Goal: Task Accomplishment & Management: Use online tool/utility

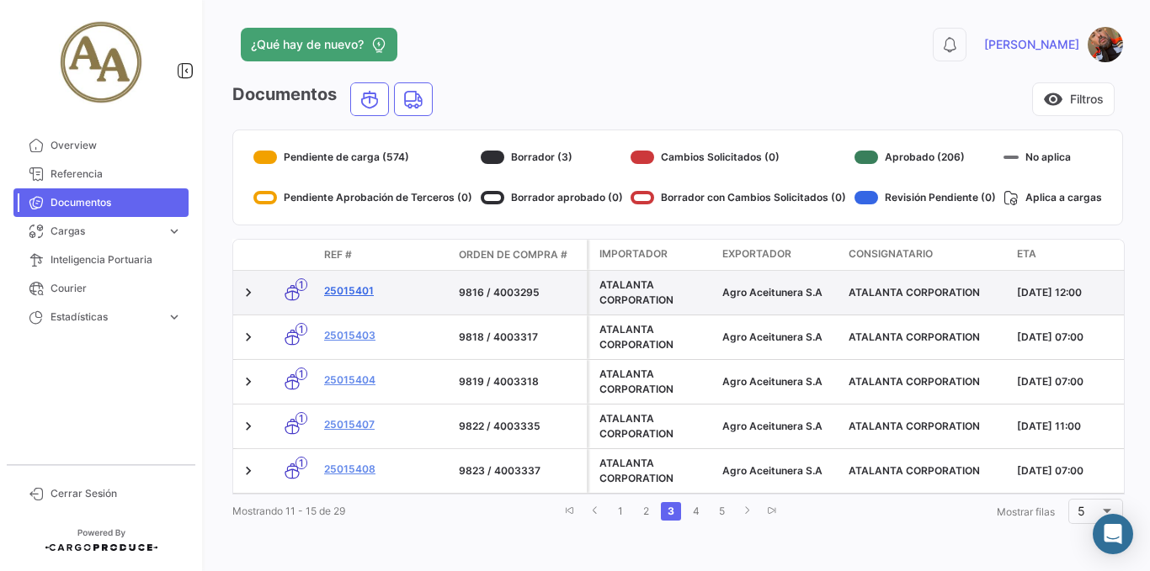
click at [364, 288] on link "25015401" at bounding box center [384, 291] width 121 height 15
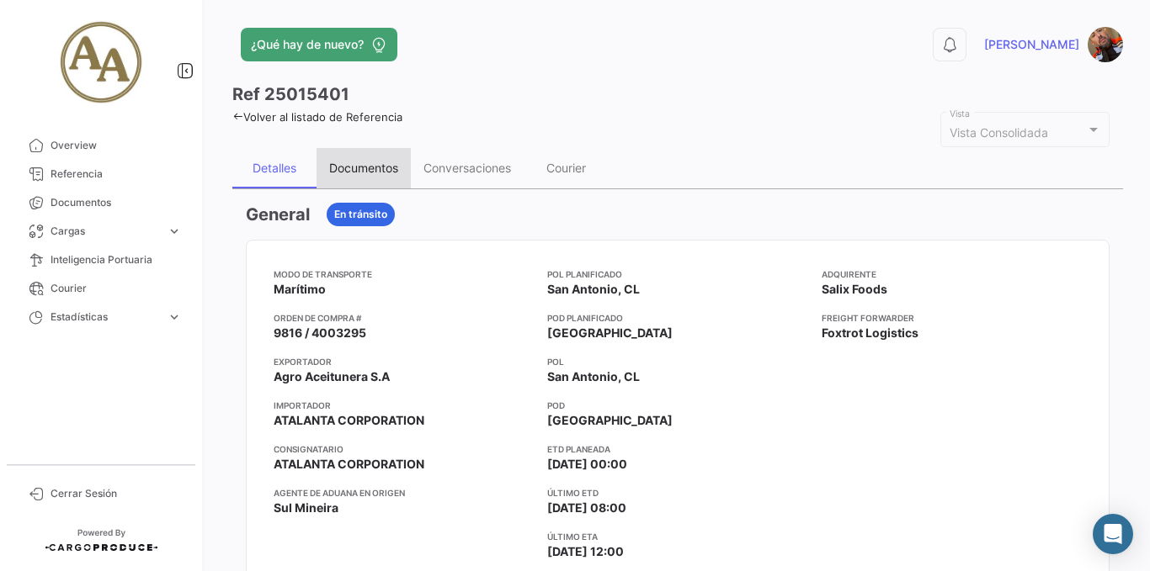
click at [365, 166] on div "Documentos" at bounding box center [363, 168] width 69 height 14
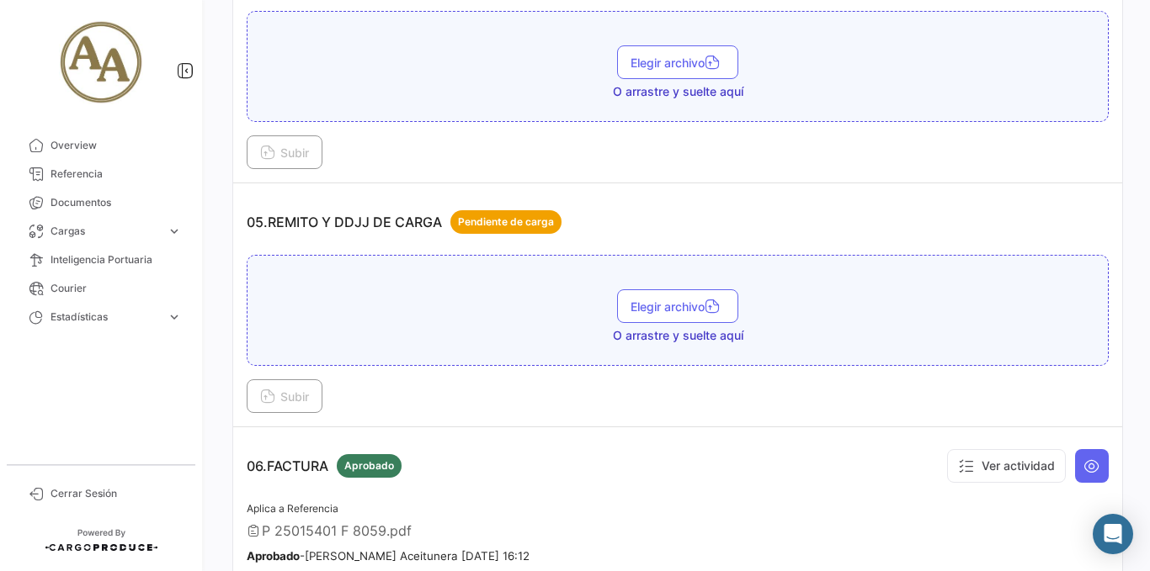
scroll to position [1431, 0]
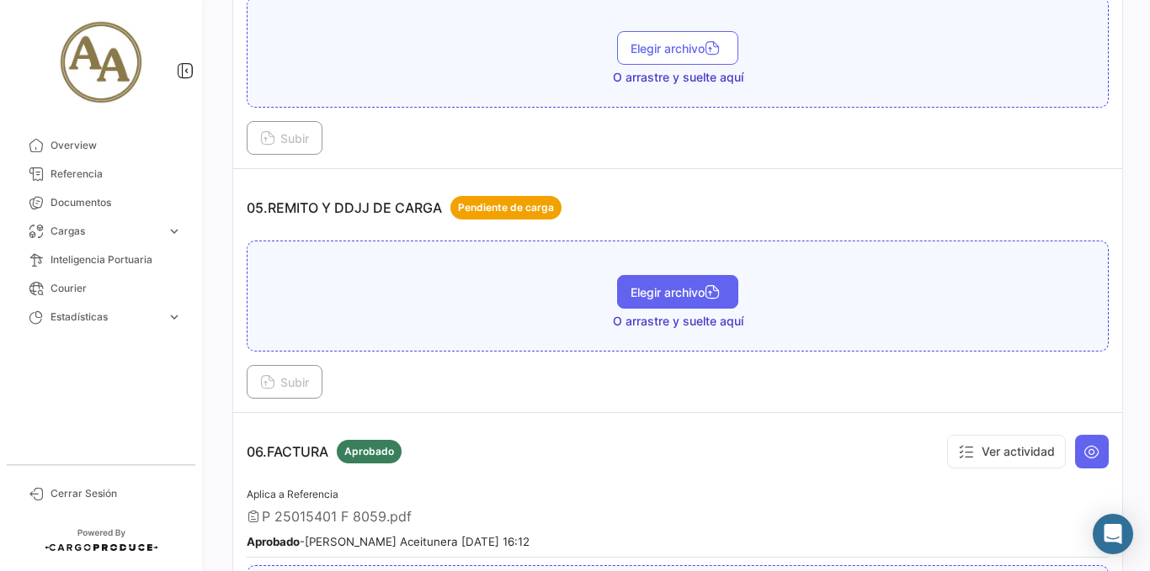
click at [667, 298] on span "Elegir archivo" at bounding box center [677, 292] width 94 height 14
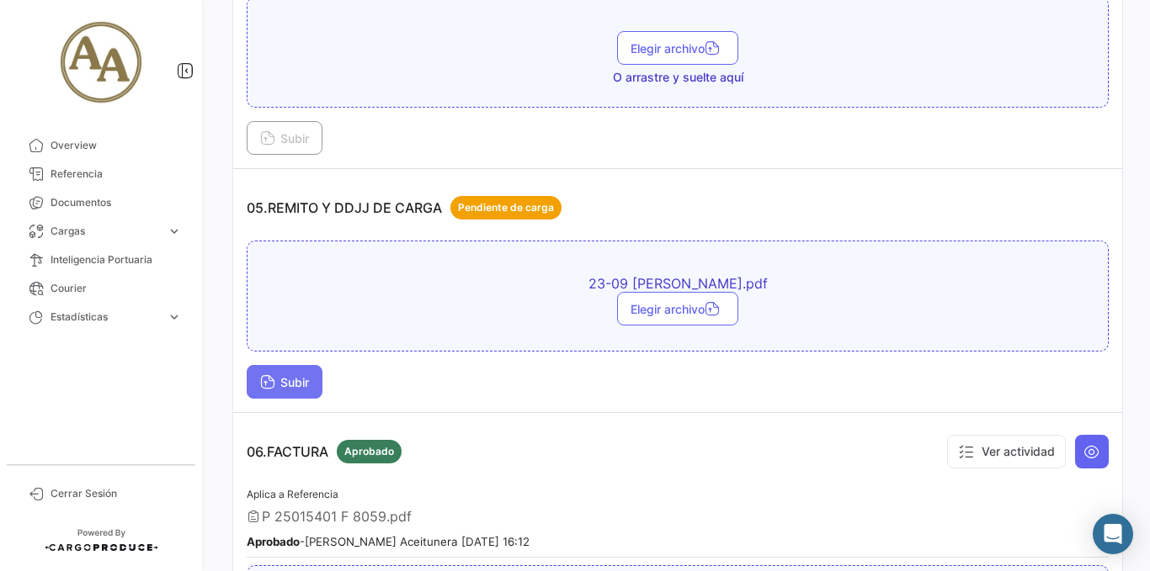
click at [298, 387] on span "Subir" at bounding box center [284, 382] width 49 height 14
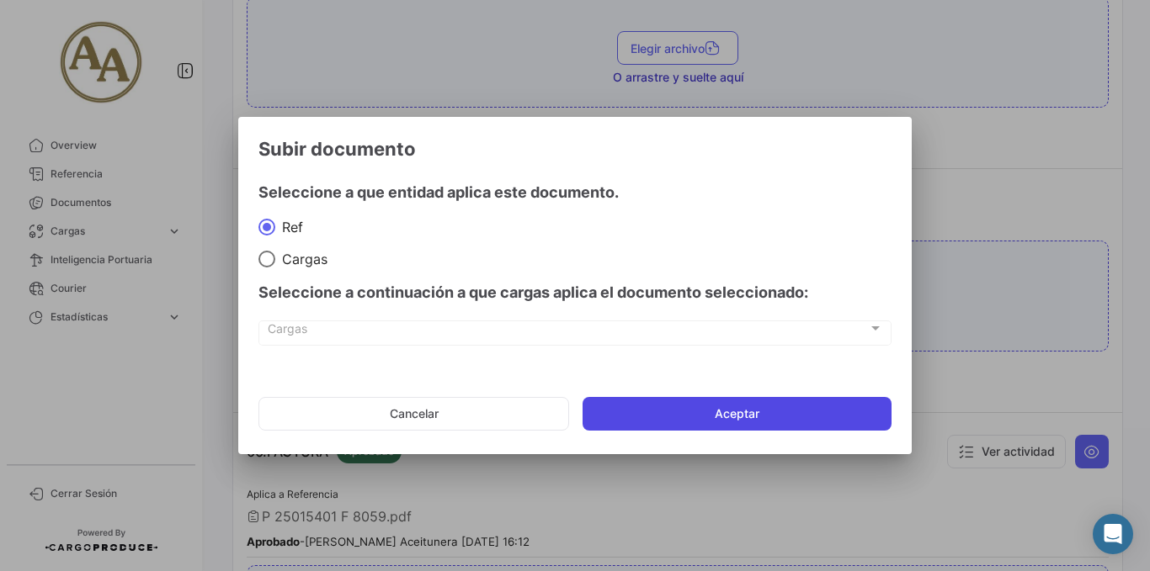
click at [724, 413] on button "Aceptar" at bounding box center [736, 414] width 309 height 34
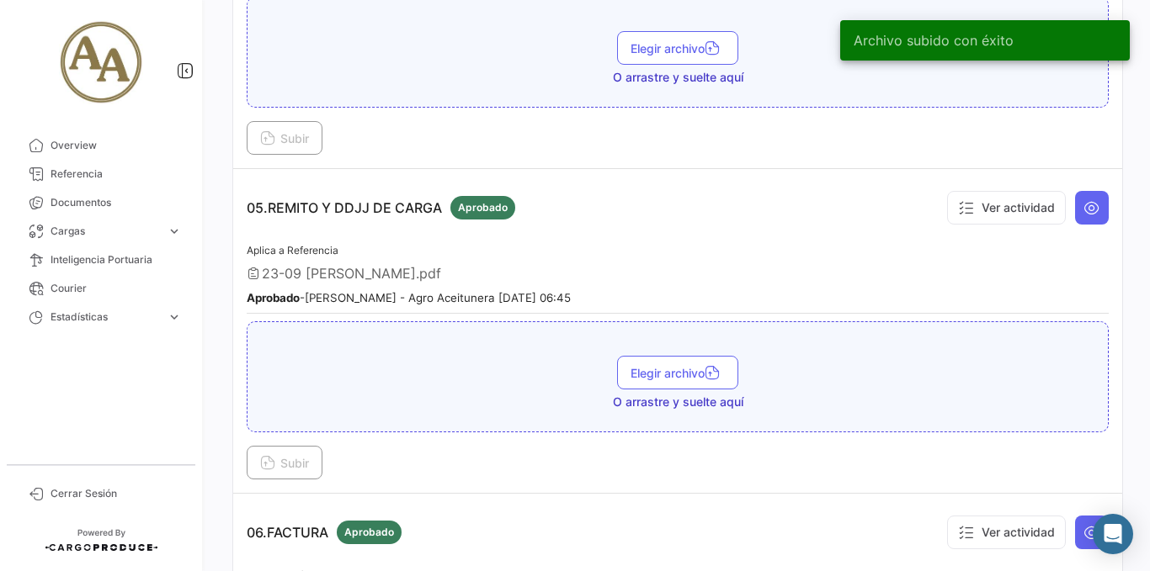
click at [673, 369] on span "Elegir archivo" at bounding box center [677, 373] width 94 height 14
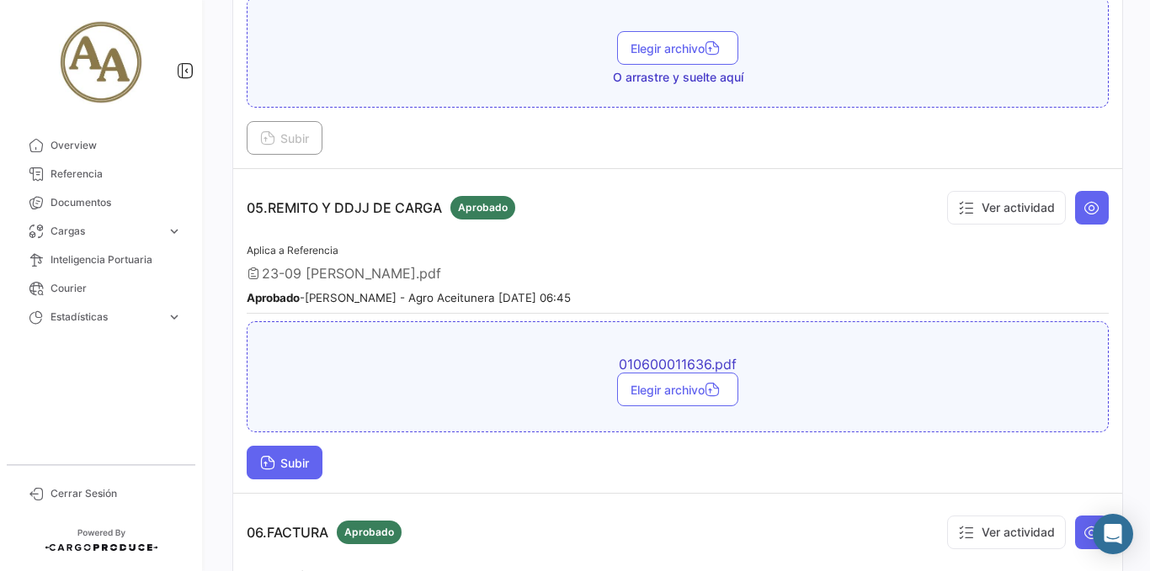
click at [280, 461] on span "Subir" at bounding box center [284, 463] width 49 height 14
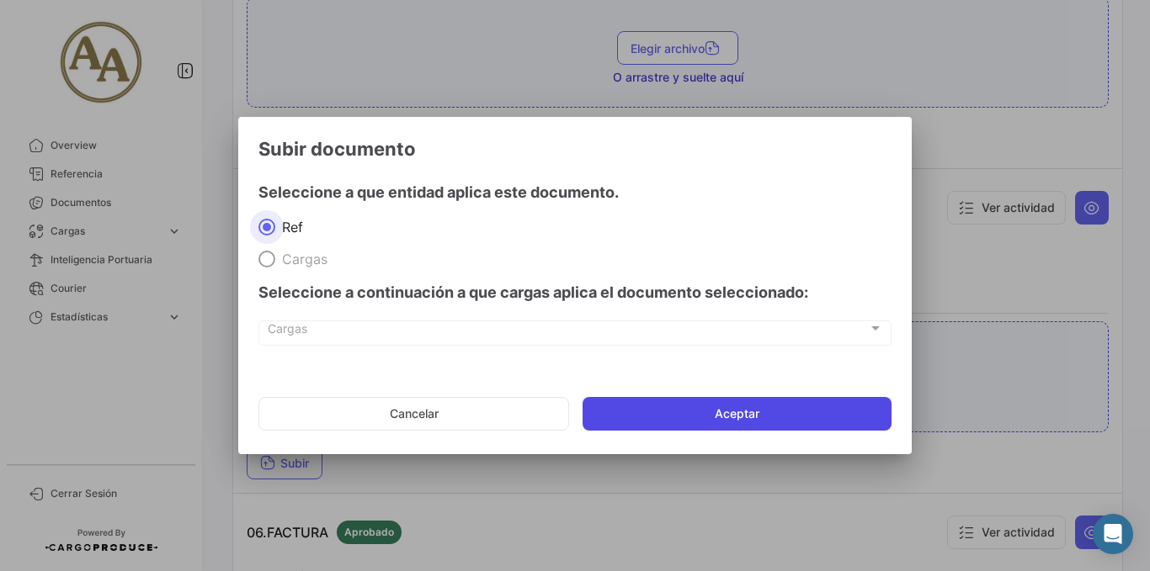
click at [683, 405] on button "Aceptar" at bounding box center [736, 414] width 309 height 34
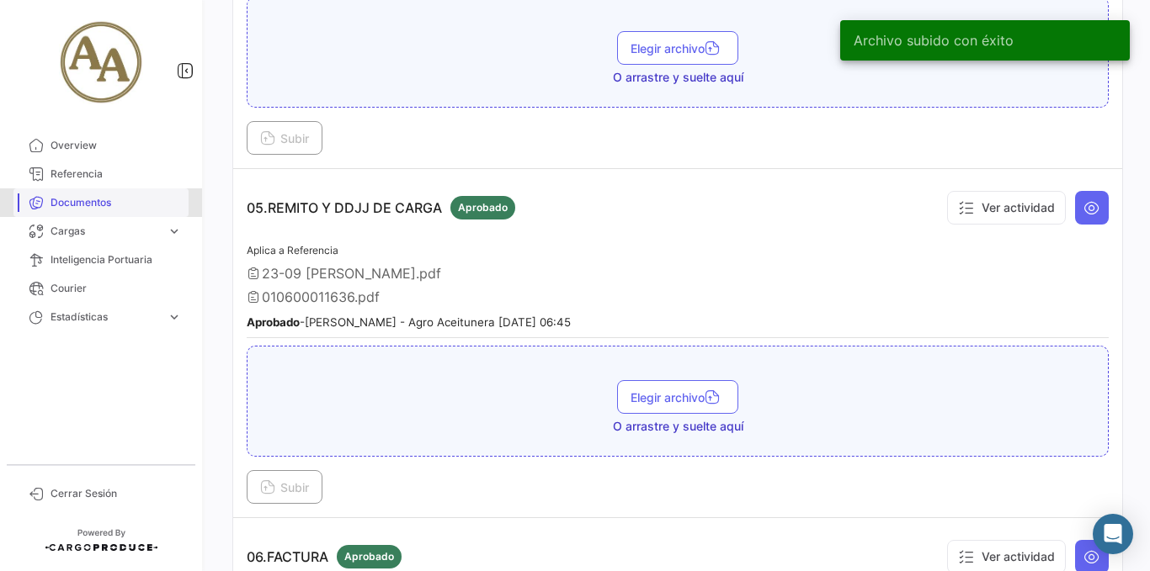
click at [84, 203] on span "Documentos" at bounding box center [115, 202] width 131 height 15
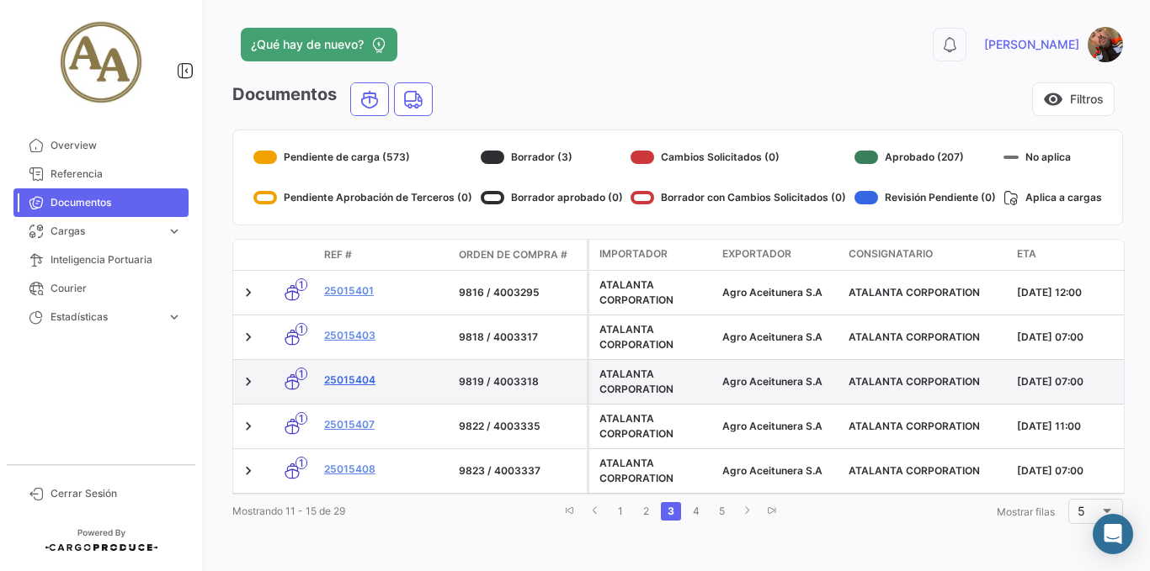
click at [359, 383] on link "25015404" at bounding box center [384, 380] width 121 height 15
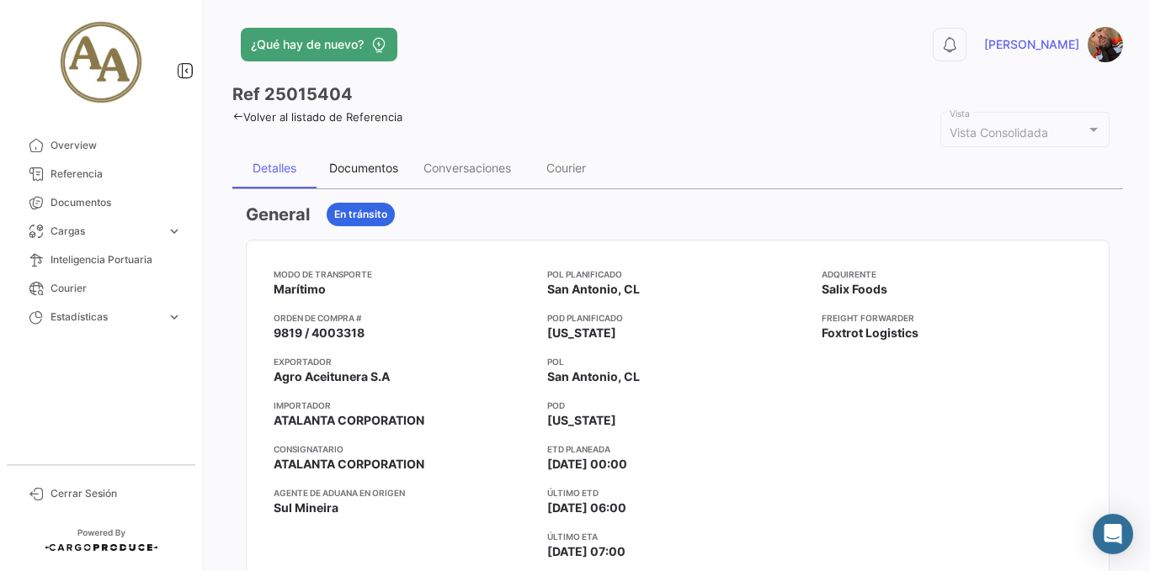
click at [365, 168] on div "Documentos" at bounding box center [363, 168] width 69 height 14
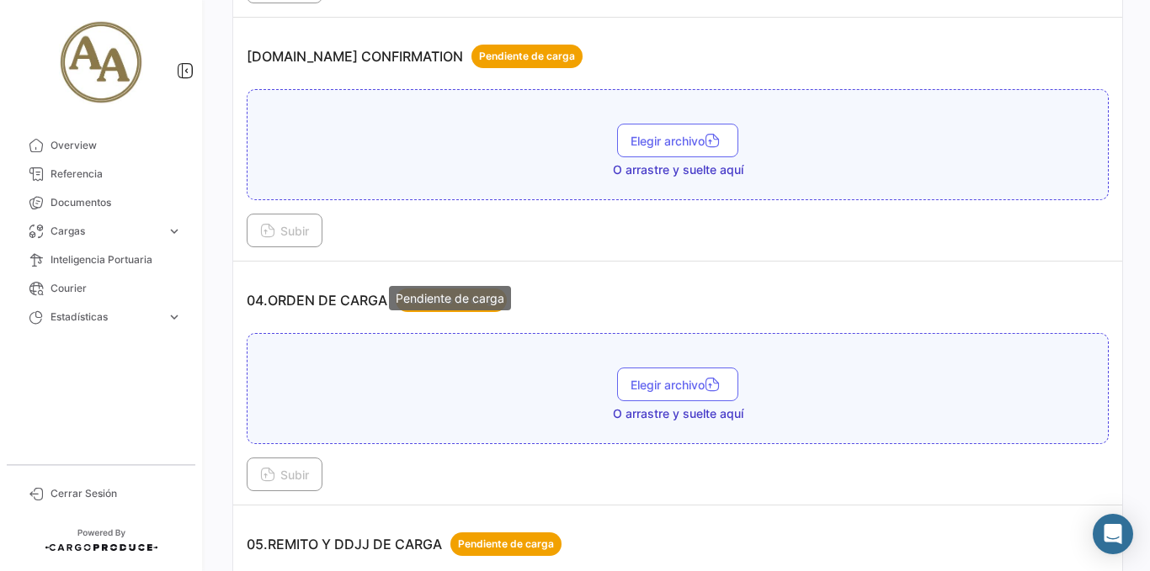
scroll to position [1515, 0]
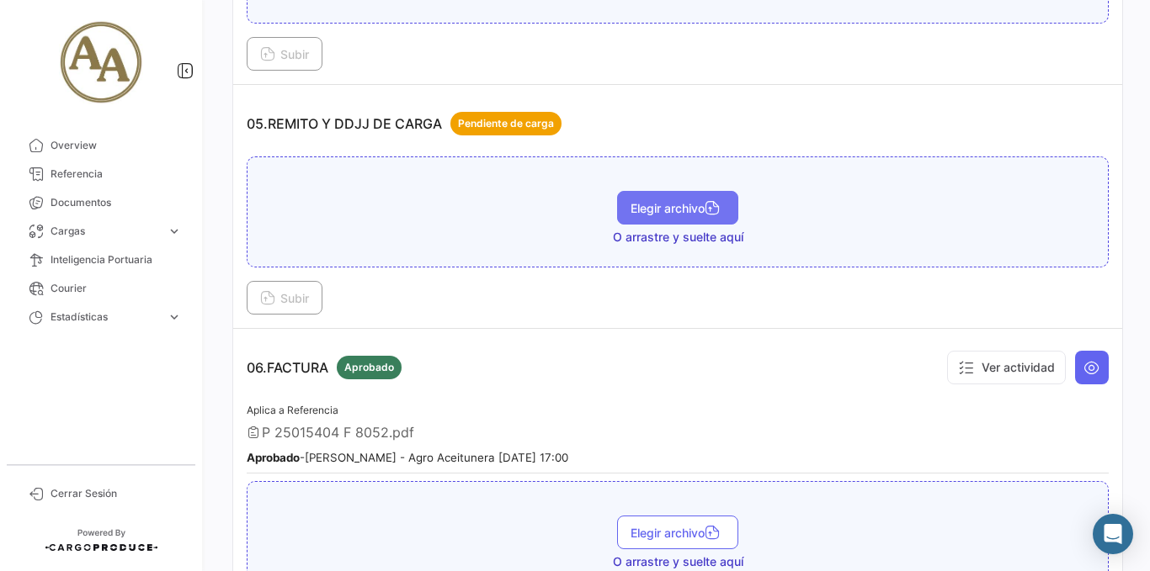
click at [682, 204] on span "Elegir archivo" at bounding box center [677, 208] width 94 height 14
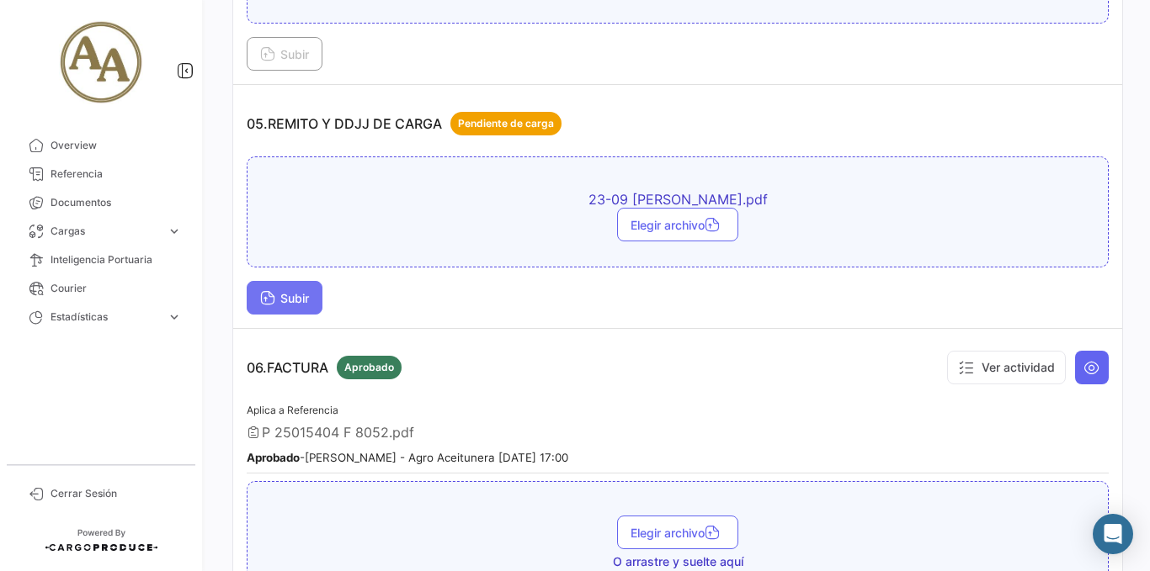
click at [309, 291] on span "Subir" at bounding box center [284, 298] width 49 height 14
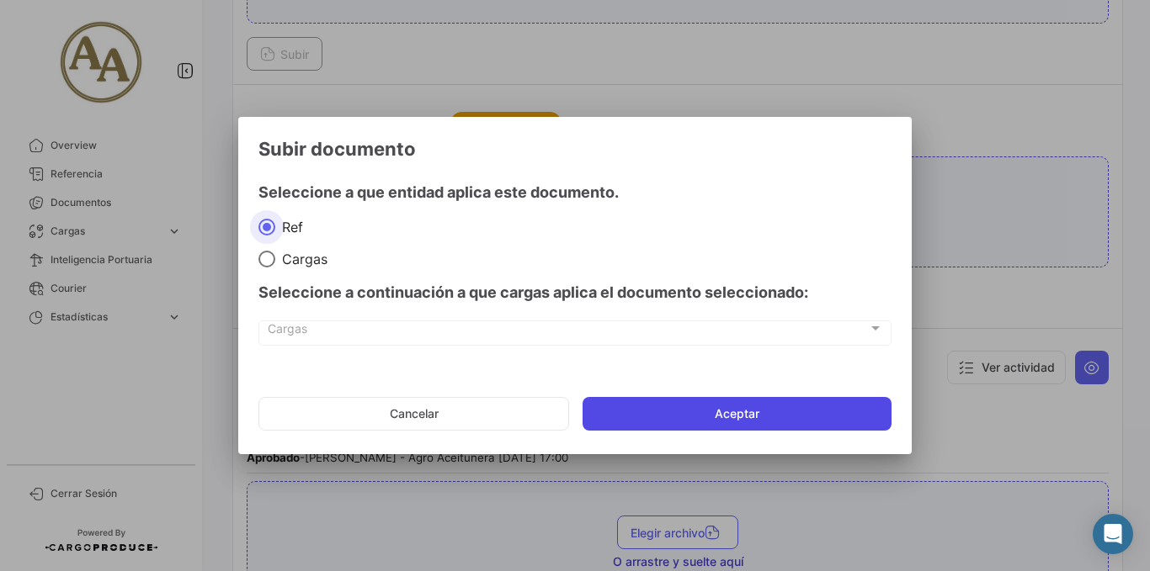
click at [713, 416] on button "Aceptar" at bounding box center [736, 414] width 309 height 34
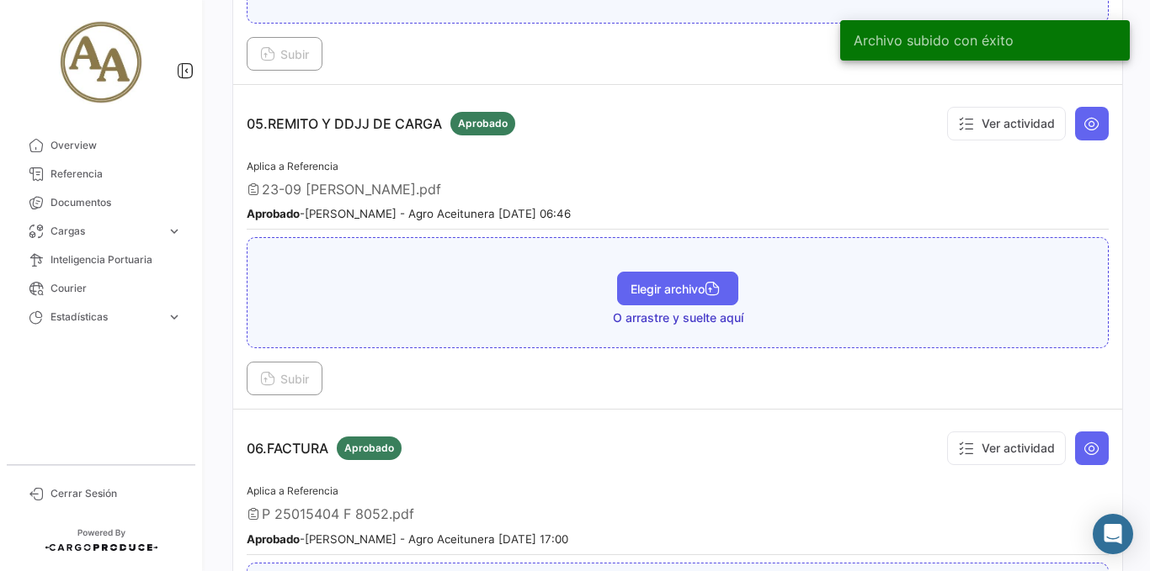
click at [643, 290] on span "Elegir archivo" at bounding box center [677, 289] width 94 height 14
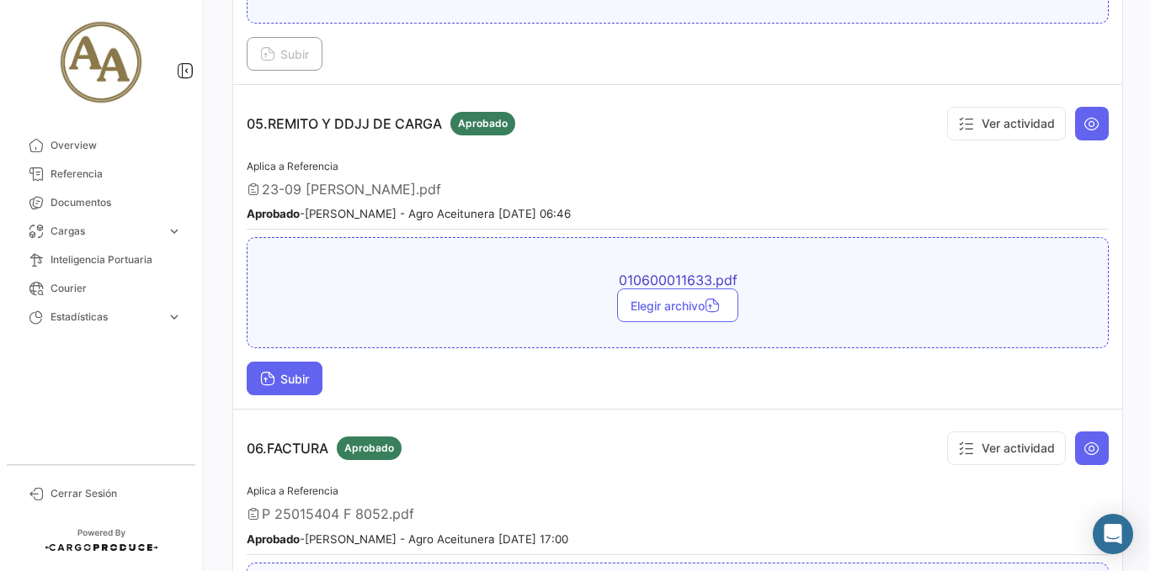
click at [293, 379] on span "Subir" at bounding box center [284, 379] width 49 height 14
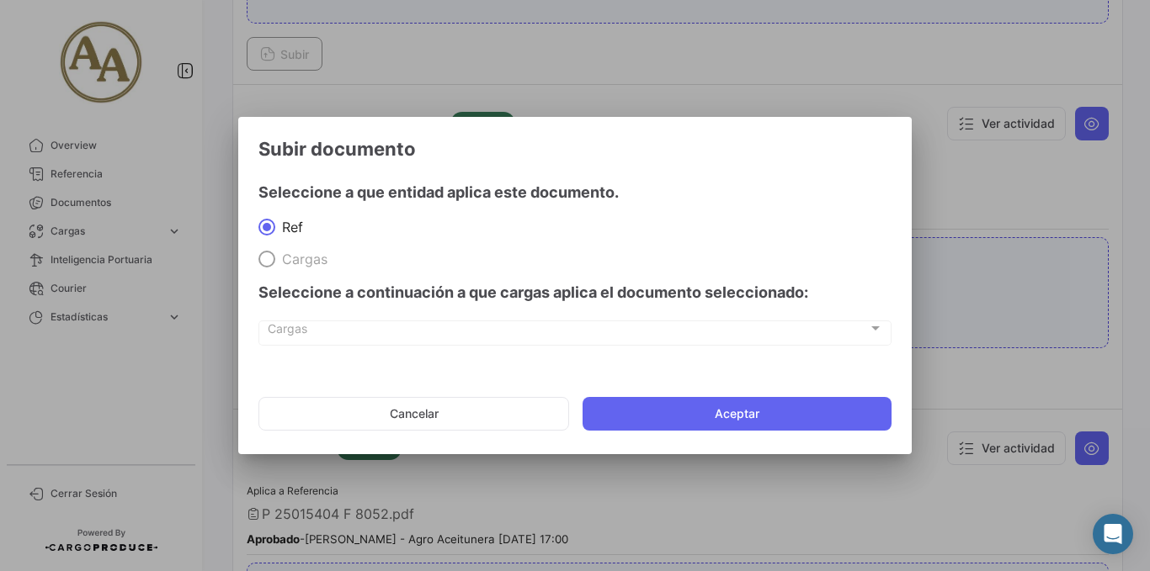
click at [701, 416] on button "Aceptar" at bounding box center [736, 414] width 309 height 34
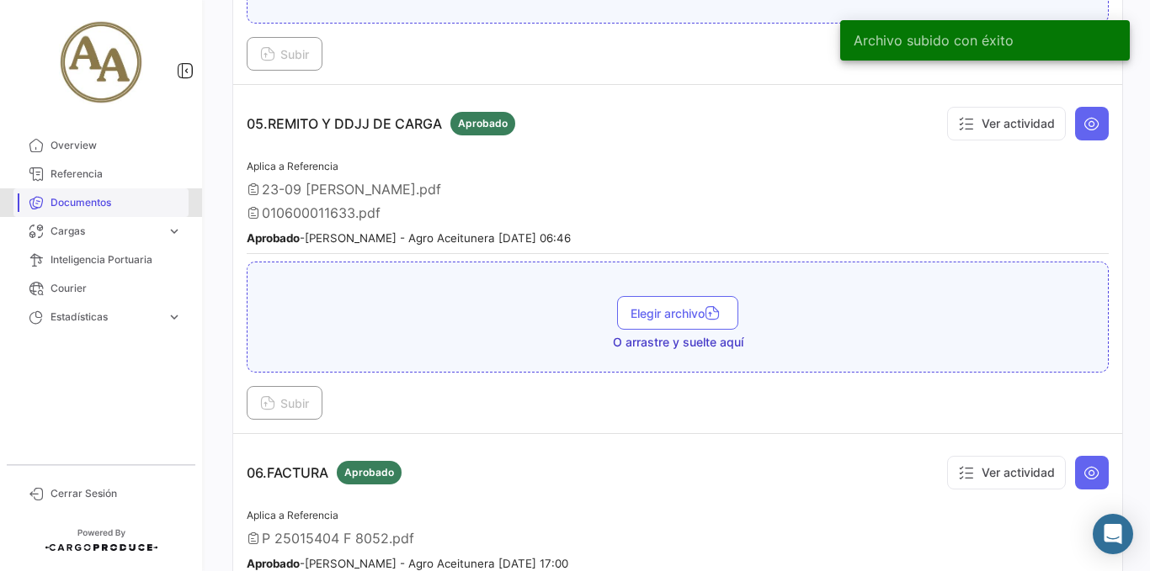
click at [93, 205] on span "Documentos" at bounding box center [115, 202] width 131 height 15
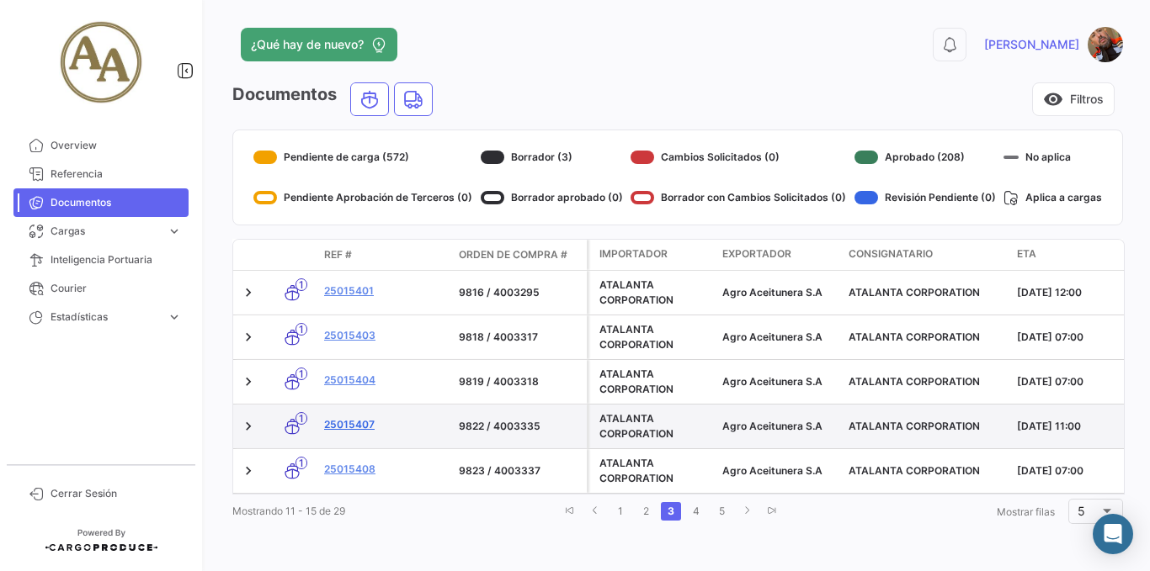
click at [359, 428] on link "25015407" at bounding box center [384, 424] width 121 height 15
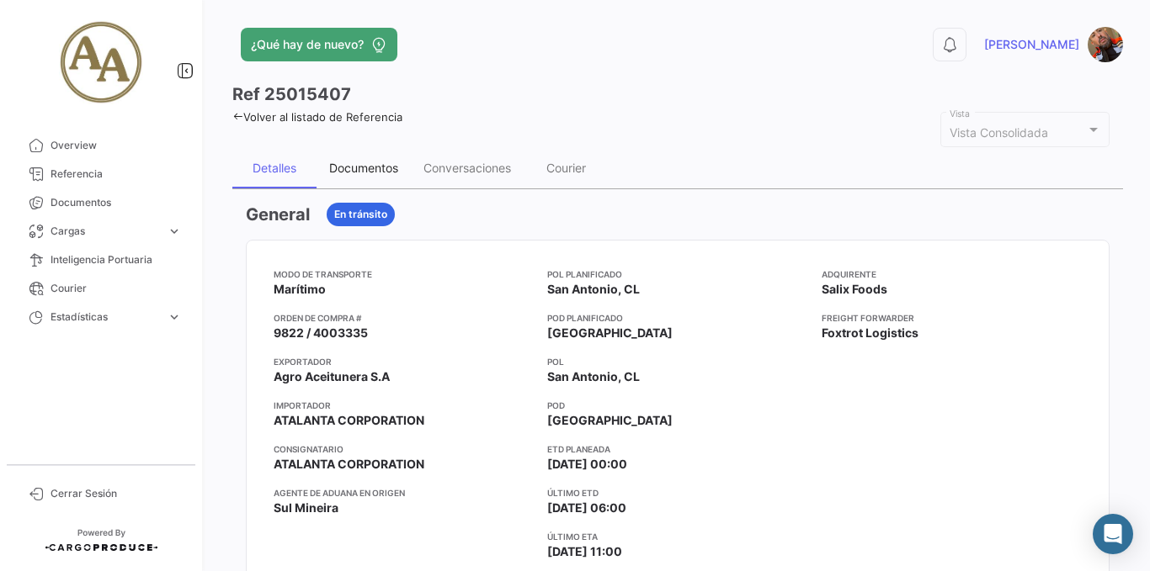
click at [368, 158] on div "Documentos" at bounding box center [363, 168] width 94 height 40
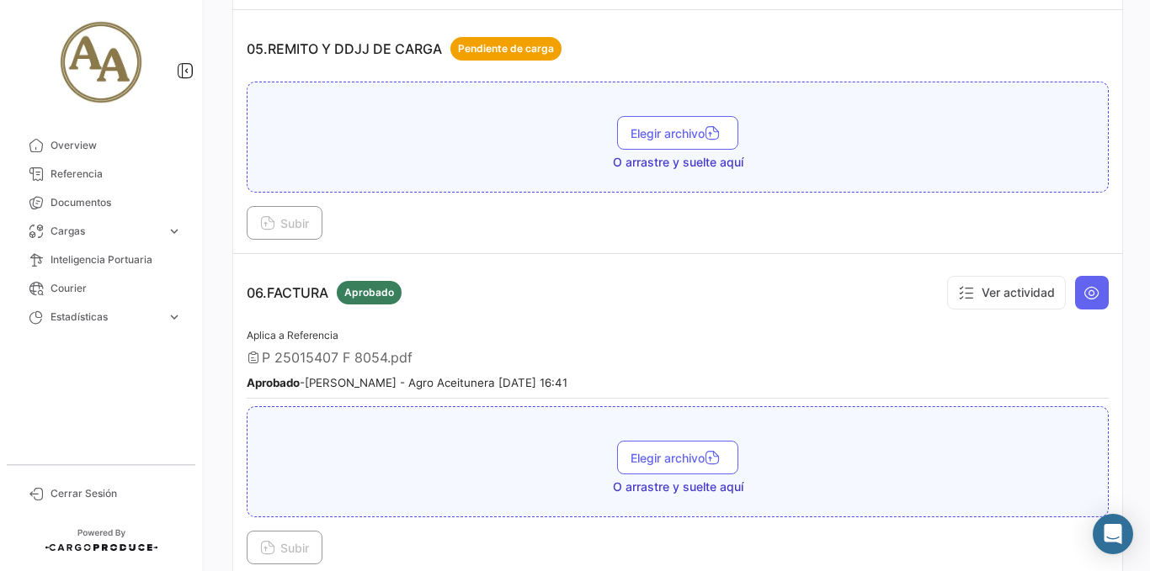
scroll to position [1599, 0]
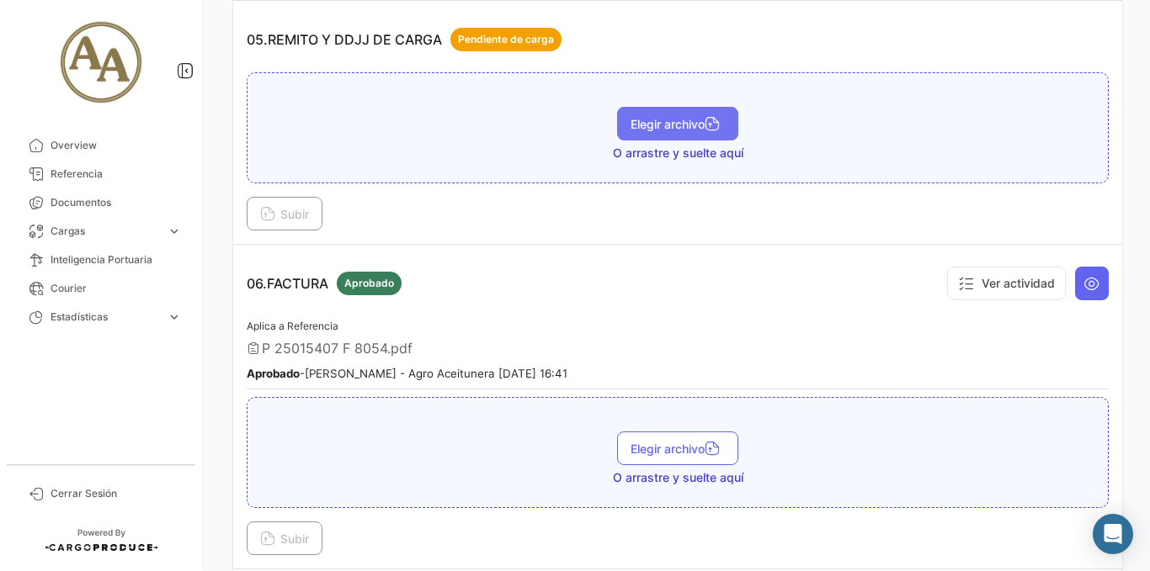
click at [639, 120] on span "Elegir archivo" at bounding box center [677, 124] width 94 height 14
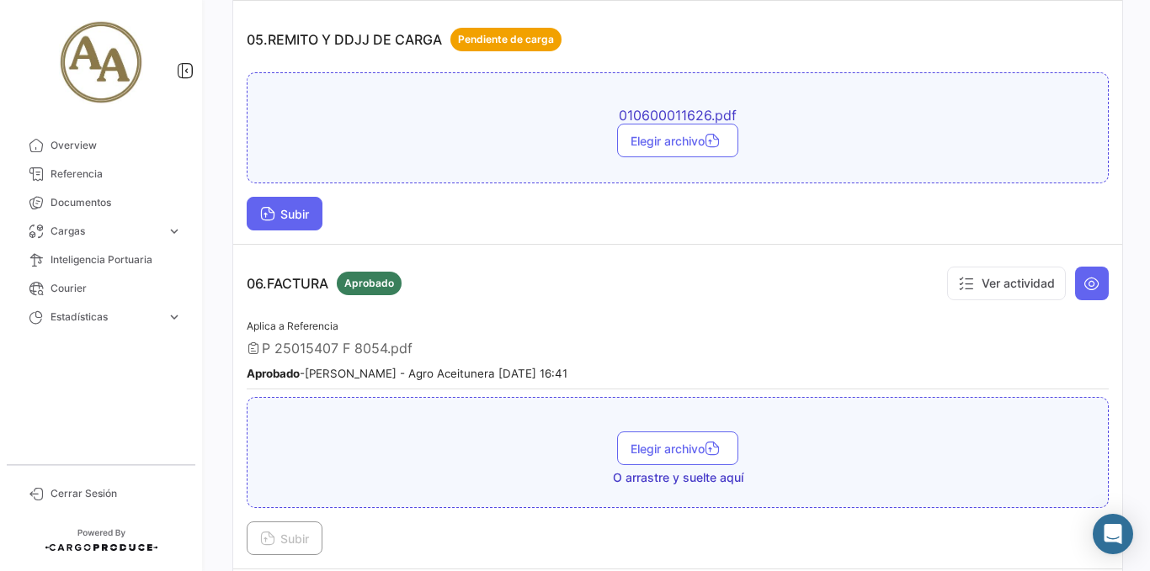
click at [305, 212] on span "Subir" at bounding box center [284, 214] width 49 height 14
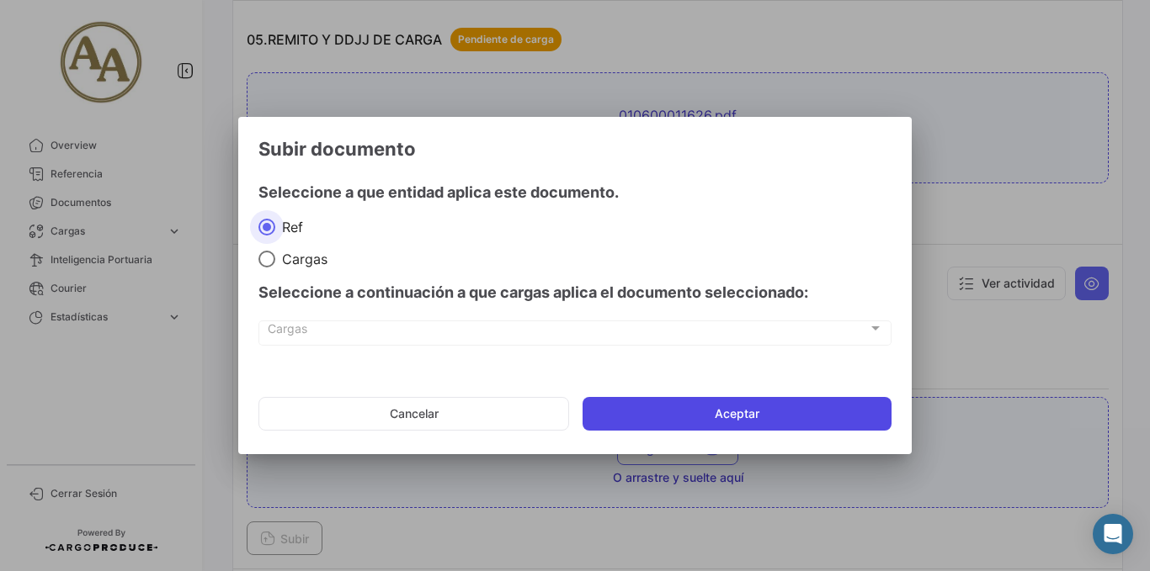
click at [685, 419] on button "Aceptar" at bounding box center [736, 414] width 309 height 34
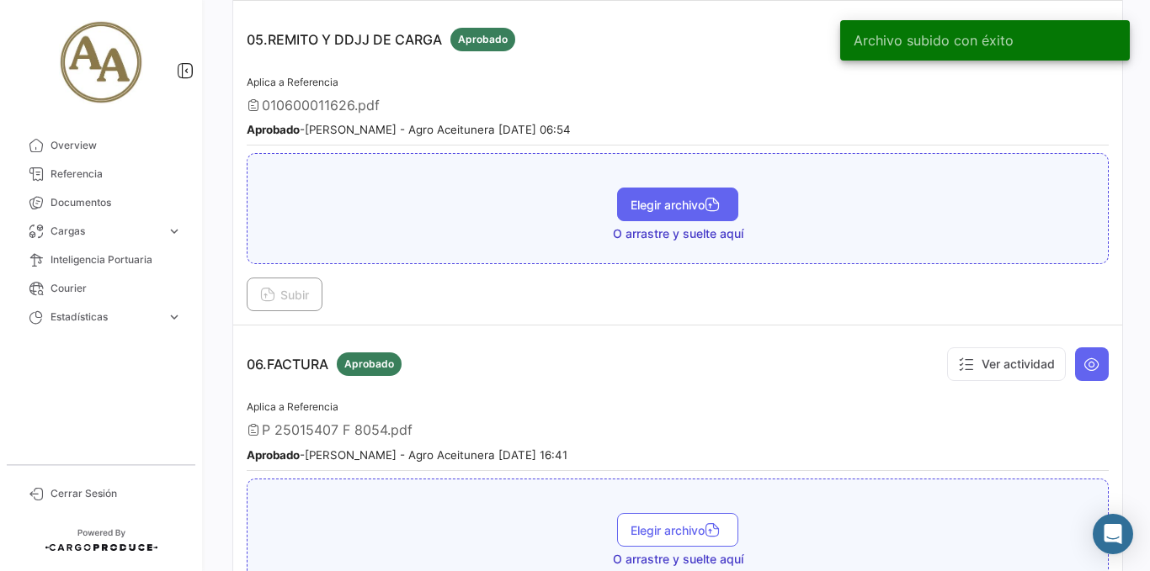
click at [660, 193] on button "Elegir archivo" at bounding box center [677, 205] width 121 height 34
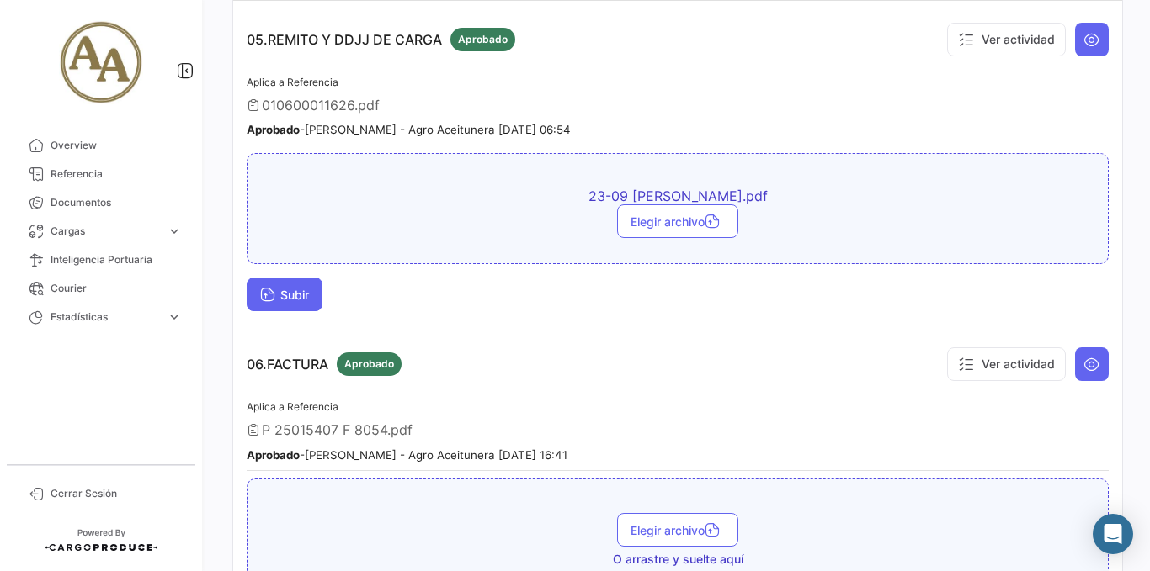
click at [309, 290] on span "Subir" at bounding box center [284, 295] width 49 height 14
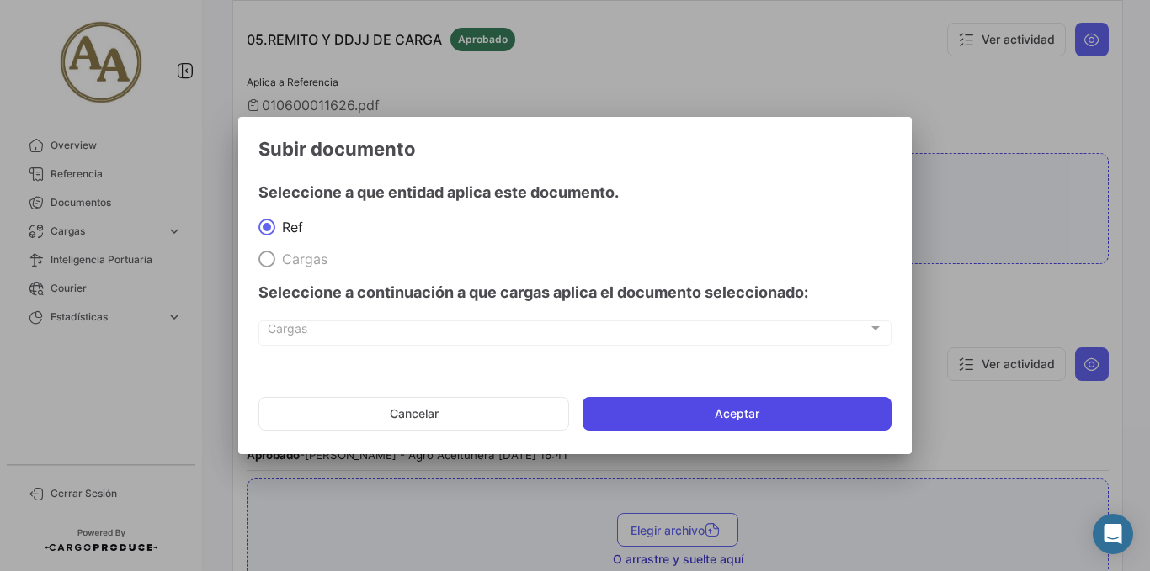
click at [742, 405] on button "Aceptar" at bounding box center [736, 414] width 309 height 34
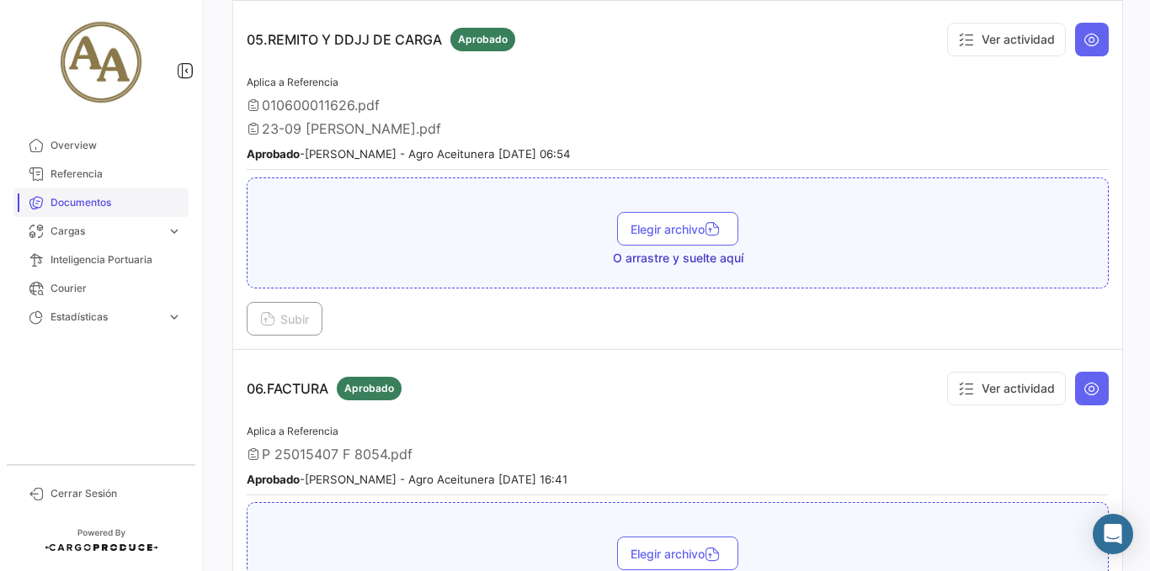
click at [100, 203] on span "Documentos" at bounding box center [115, 202] width 131 height 15
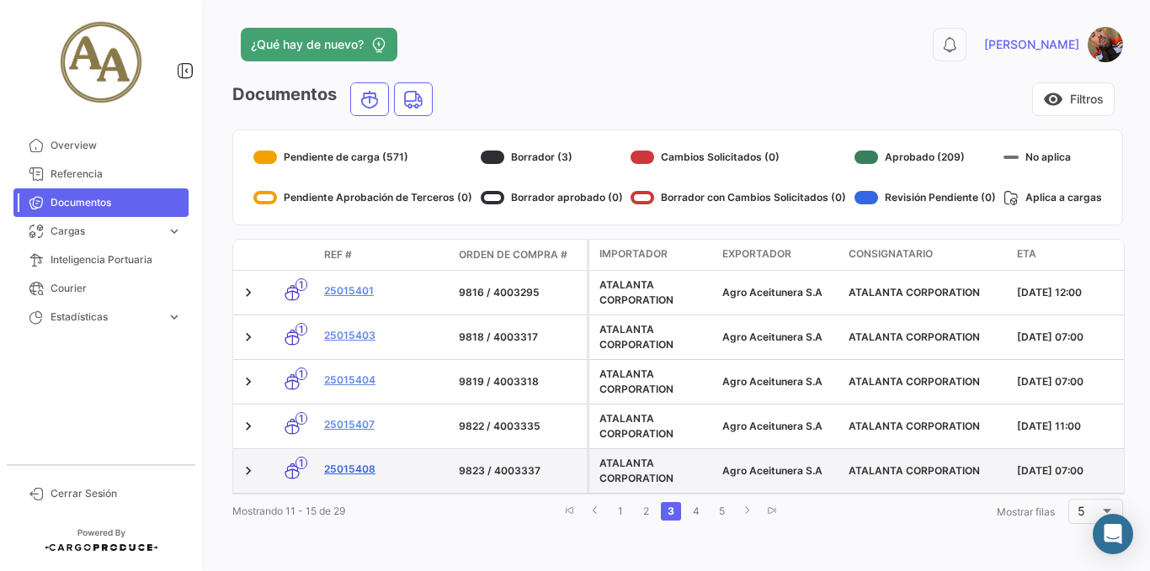
click at [357, 470] on link "25015408" at bounding box center [384, 469] width 121 height 15
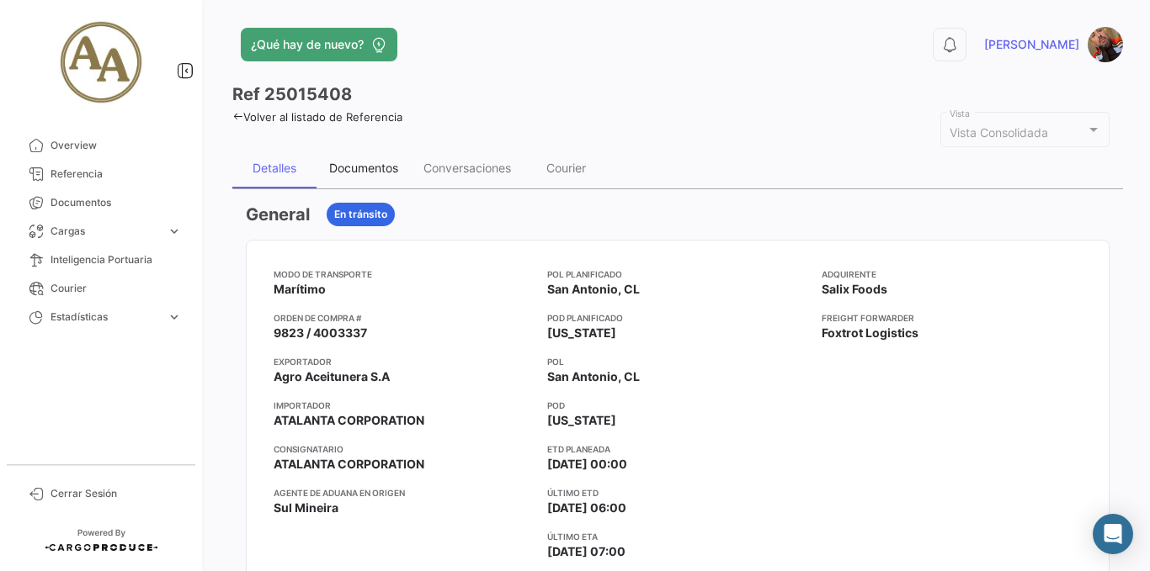
click at [381, 161] on div "Documentos" at bounding box center [363, 168] width 69 height 14
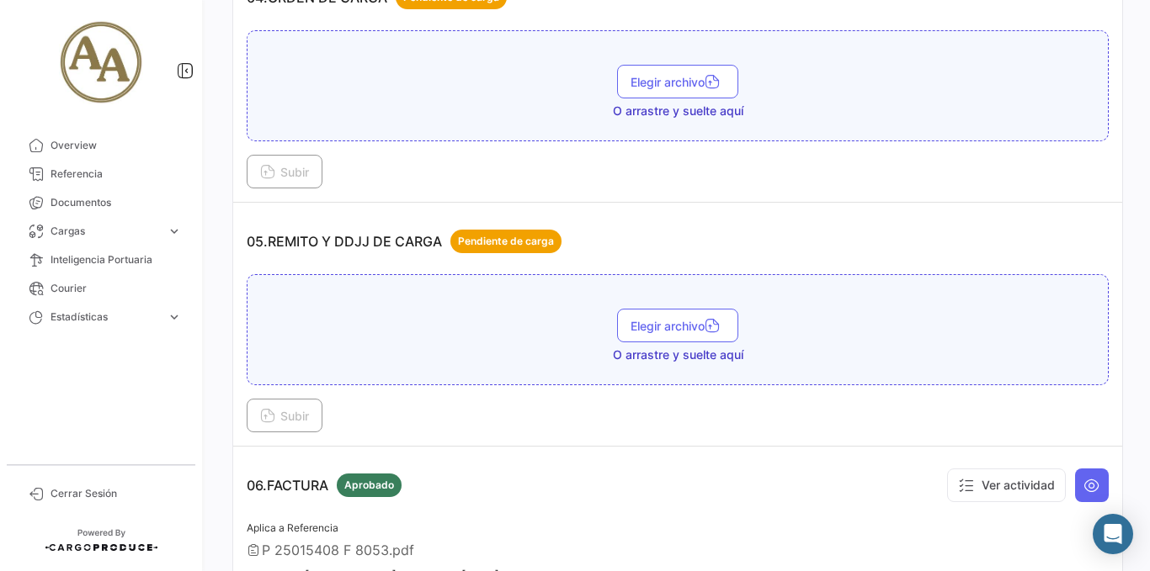
scroll to position [1431, 0]
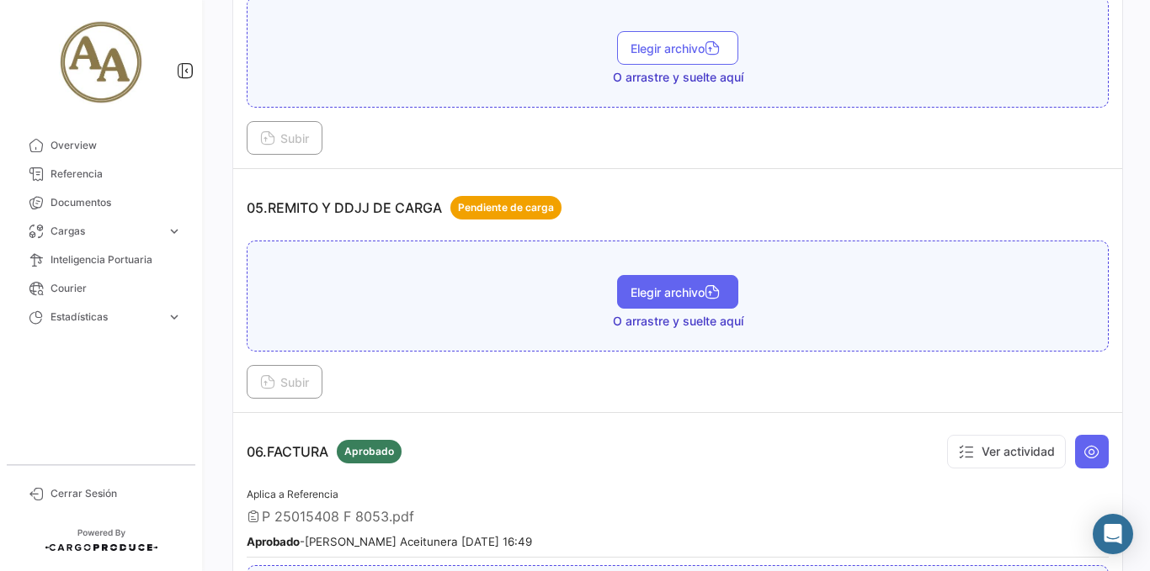
click at [656, 289] on span "Elegir archivo" at bounding box center [677, 292] width 94 height 14
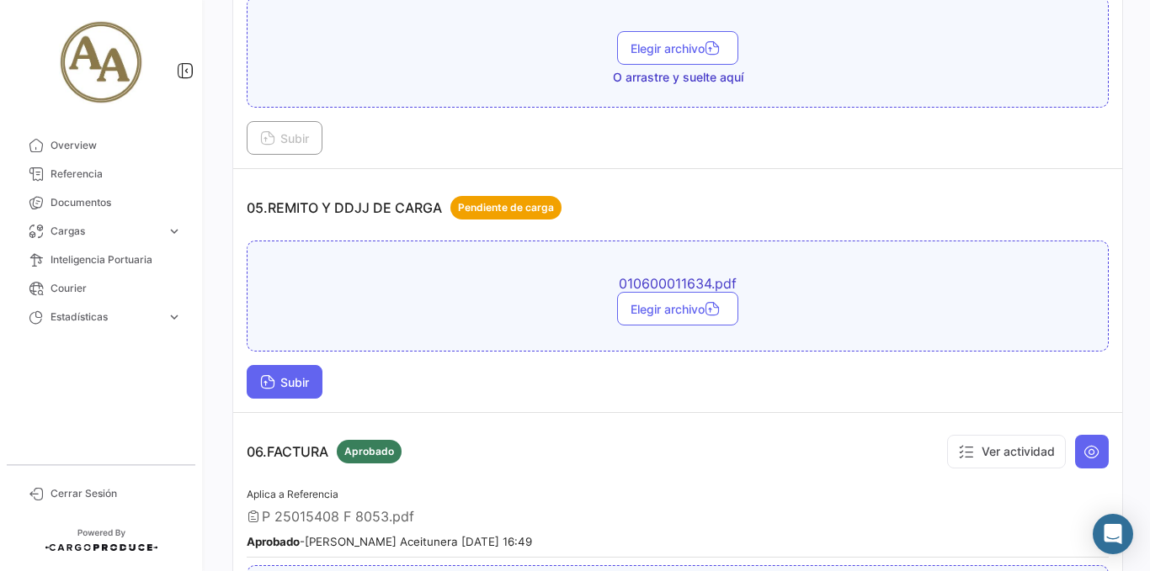
click at [301, 380] on span "Subir" at bounding box center [284, 382] width 49 height 14
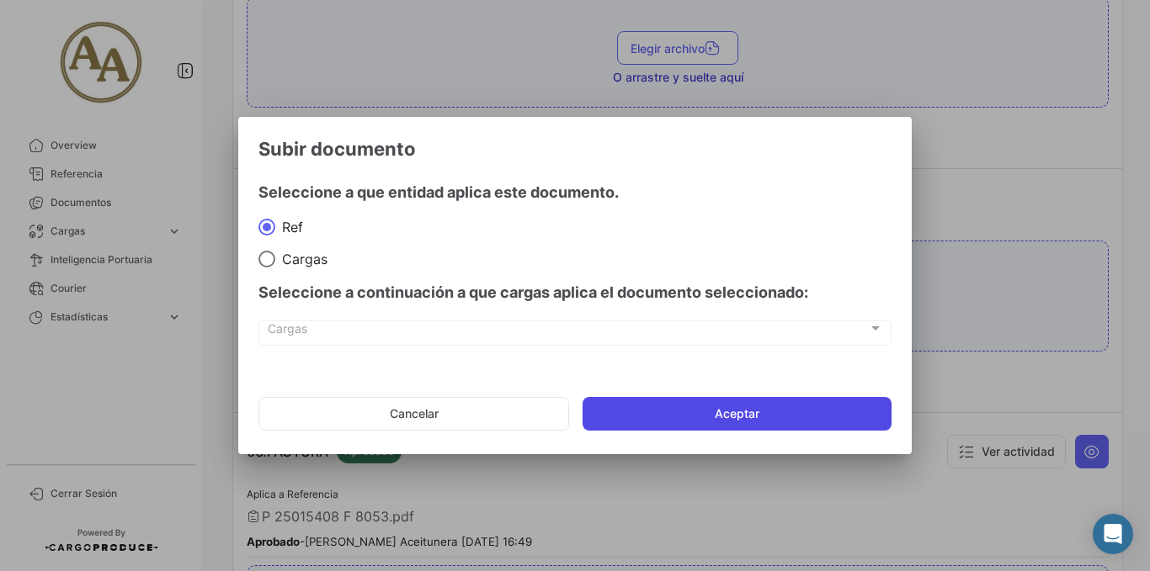
click at [725, 427] on button "Aceptar" at bounding box center [736, 414] width 309 height 34
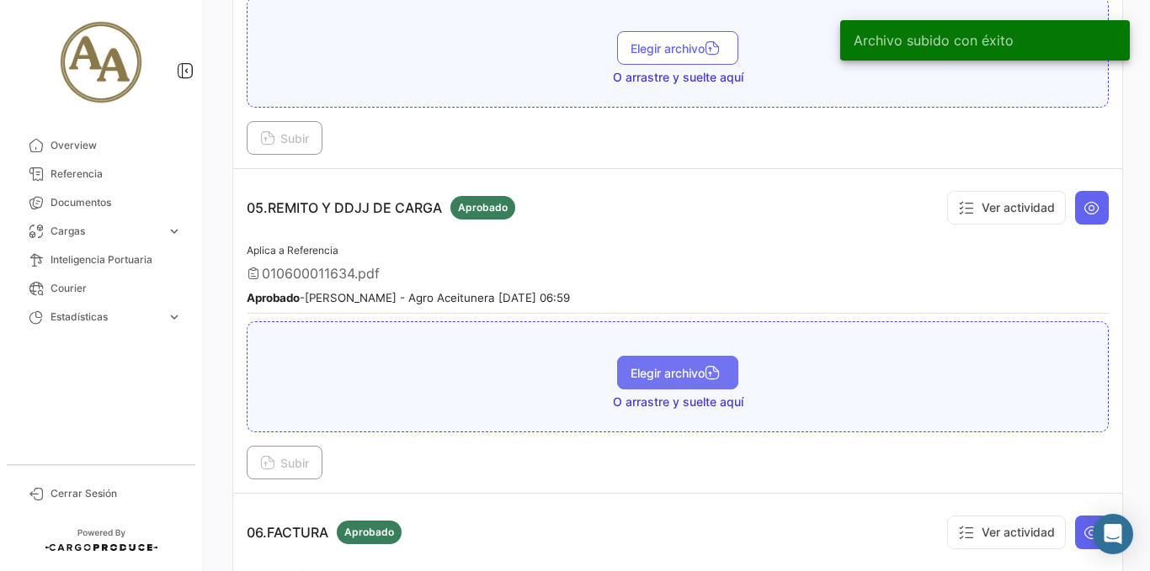
click at [708, 369] on icon "button" at bounding box center [711, 374] width 15 height 15
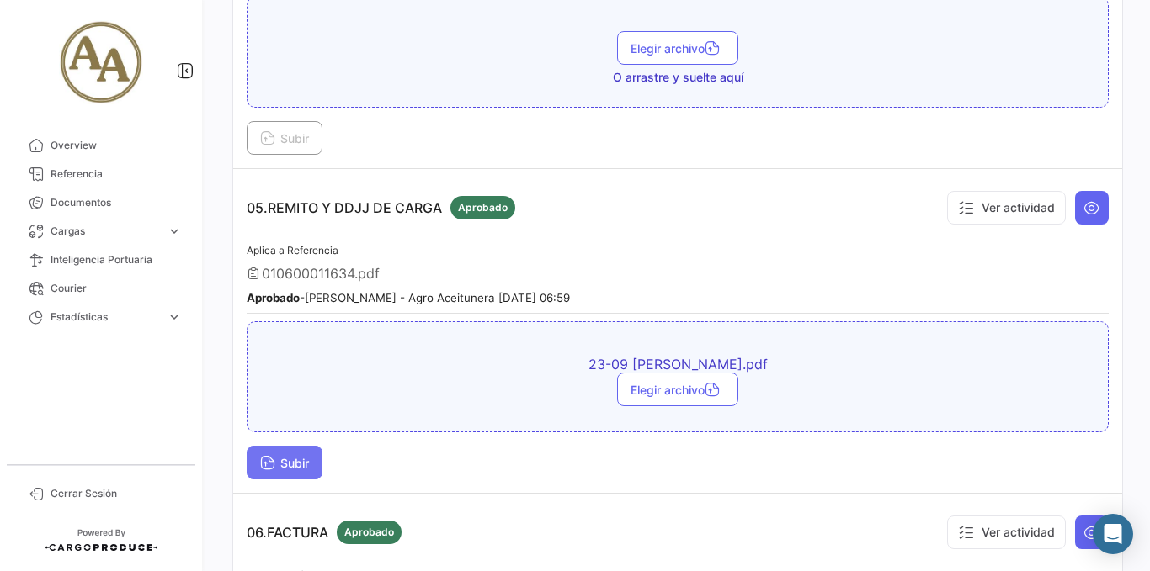
click at [301, 460] on span "Subir" at bounding box center [284, 463] width 49 height 14
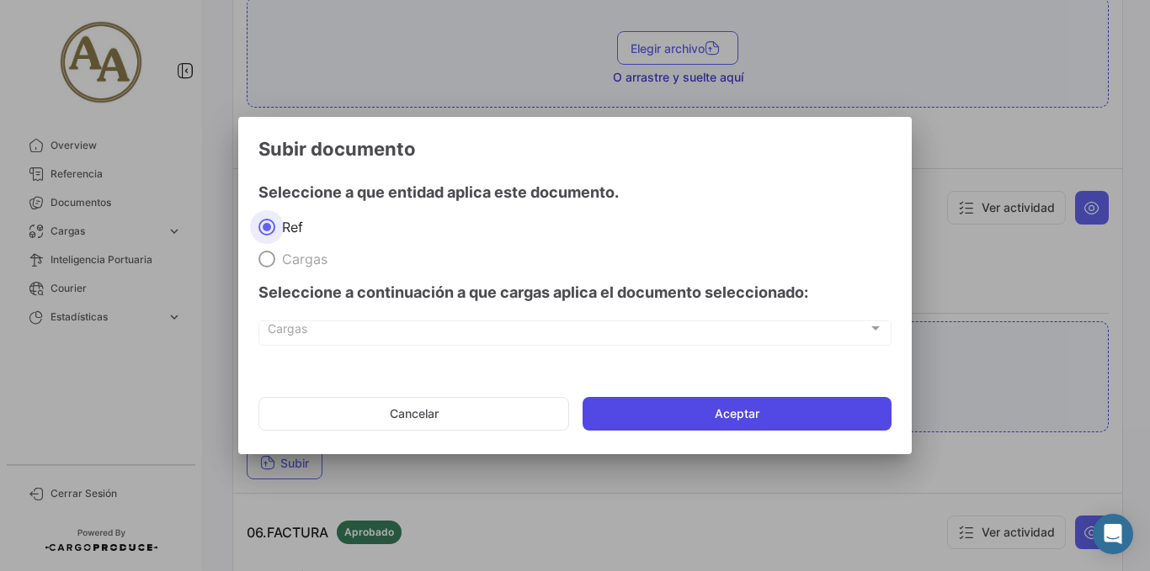
click at [663, 404] on button "Aceptar" at bounding box center [736, 414] width 309 height 34
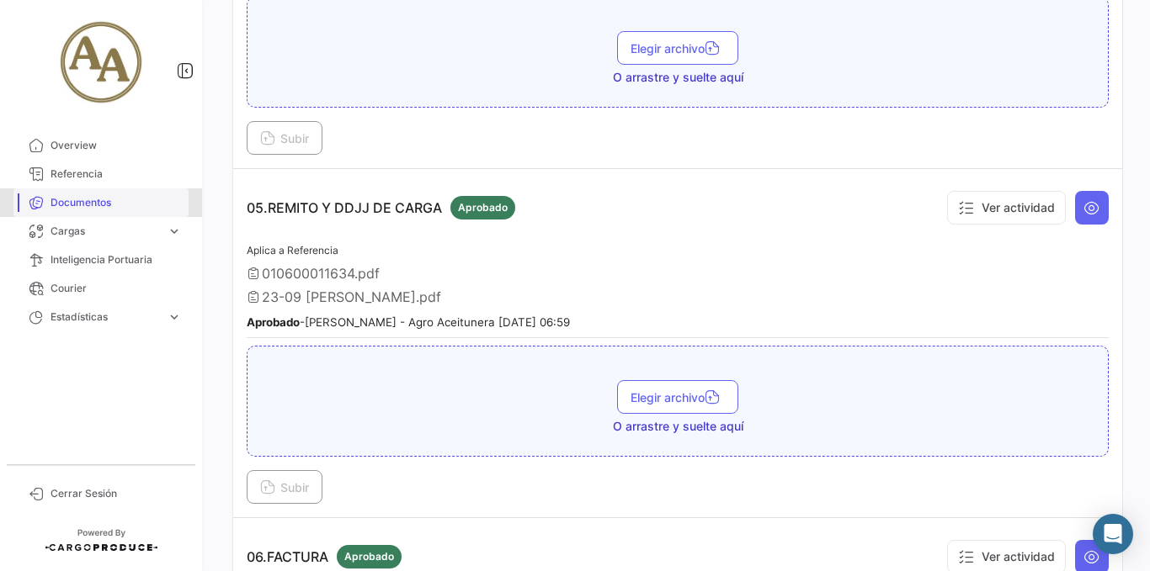
click at [101, 200] on span "Documentos" at bounding box center [115, 202] width 131 height 15
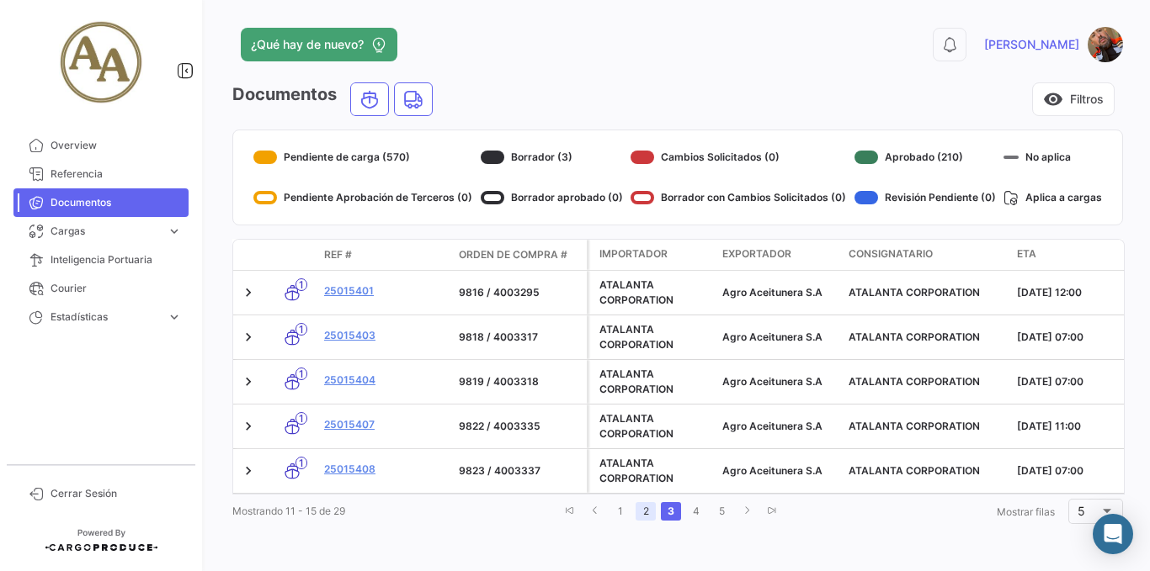
click at [647, 520] on link "2" at bounding box center [645, 511] width 20 height 19
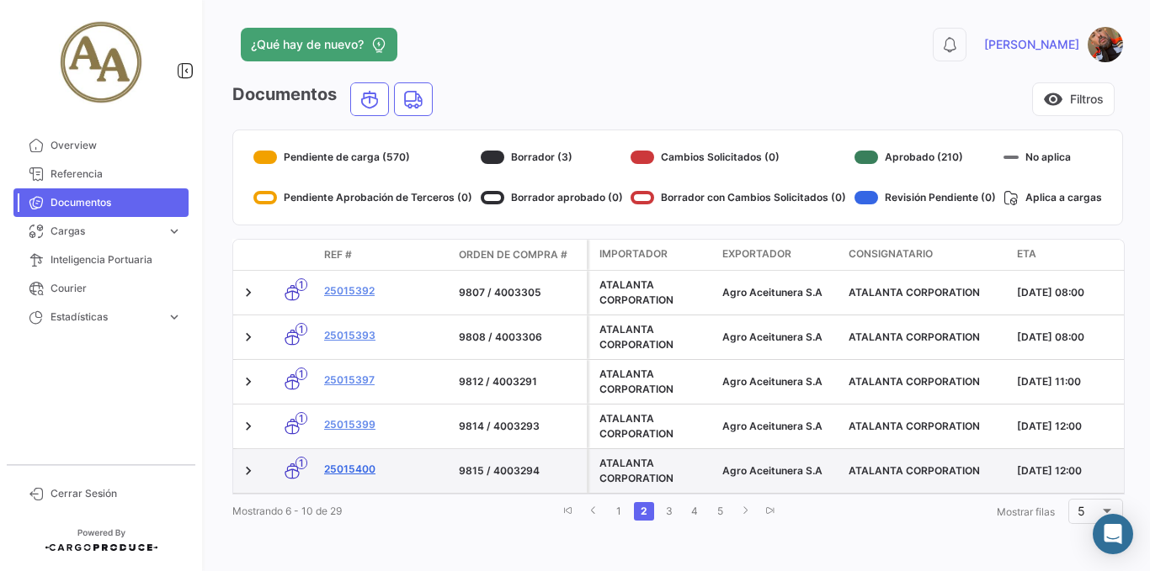
click at [358, 469] on link "25015400" at bounding box center [384, 469] width 121 height 15
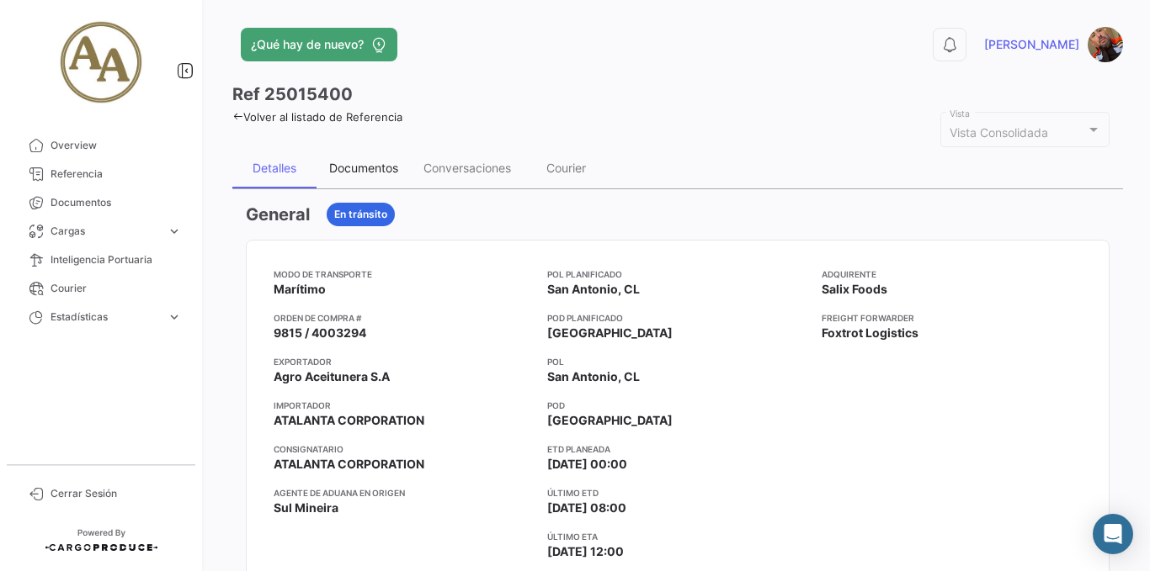
click at [353, 169] on div "Documentos" at bounding box center [363, 168] width 69 height 14
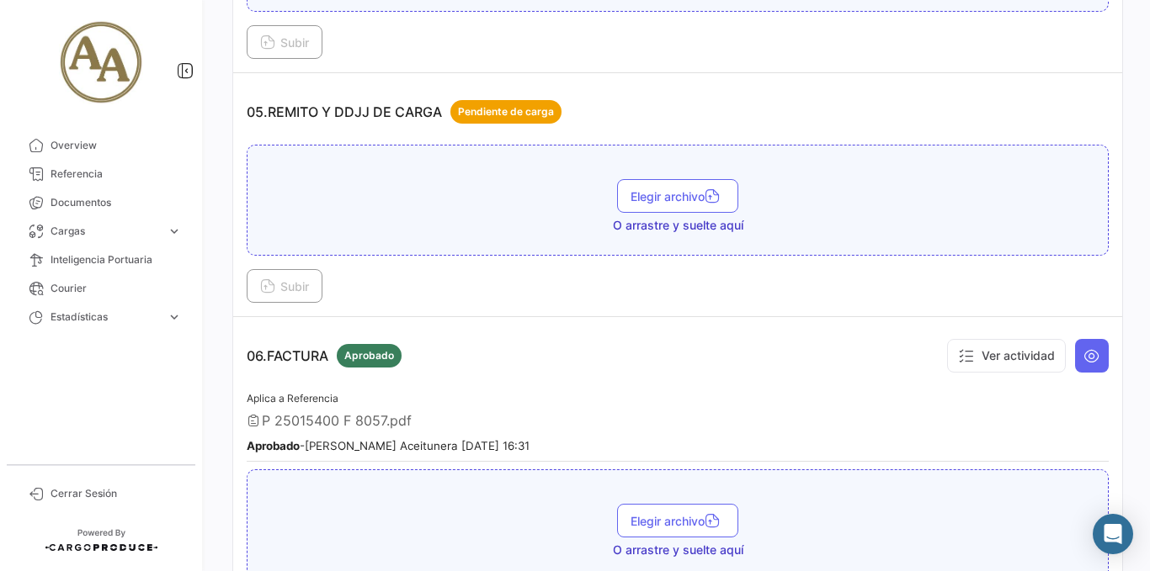
scroll to position [1599, 0]
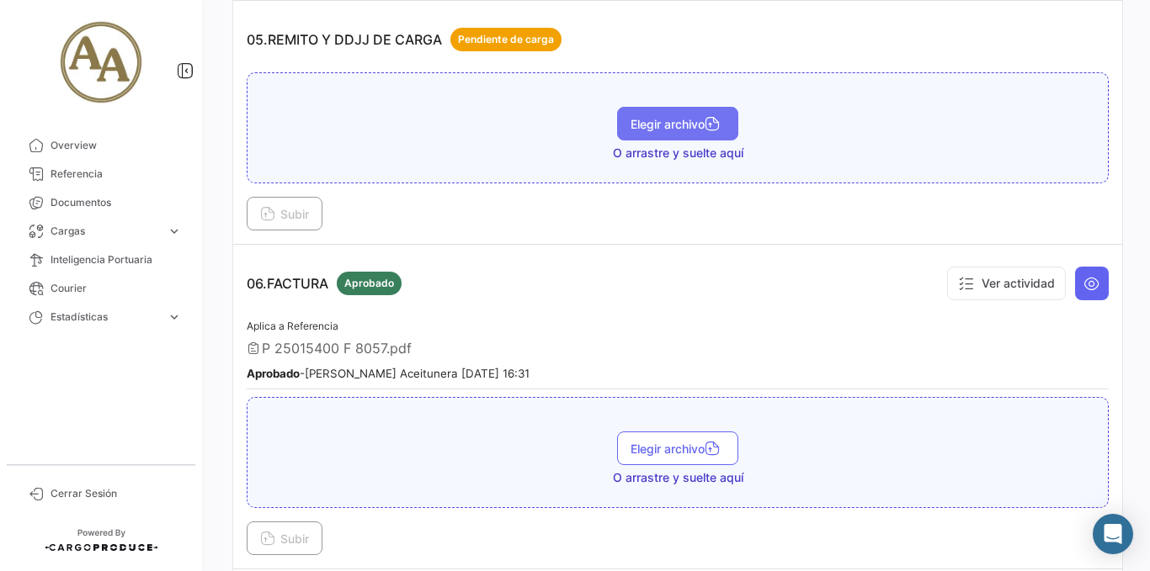
click at [646, 125] on span "Elegir archivo" at bounding box center [677, 124] width 94 height 14
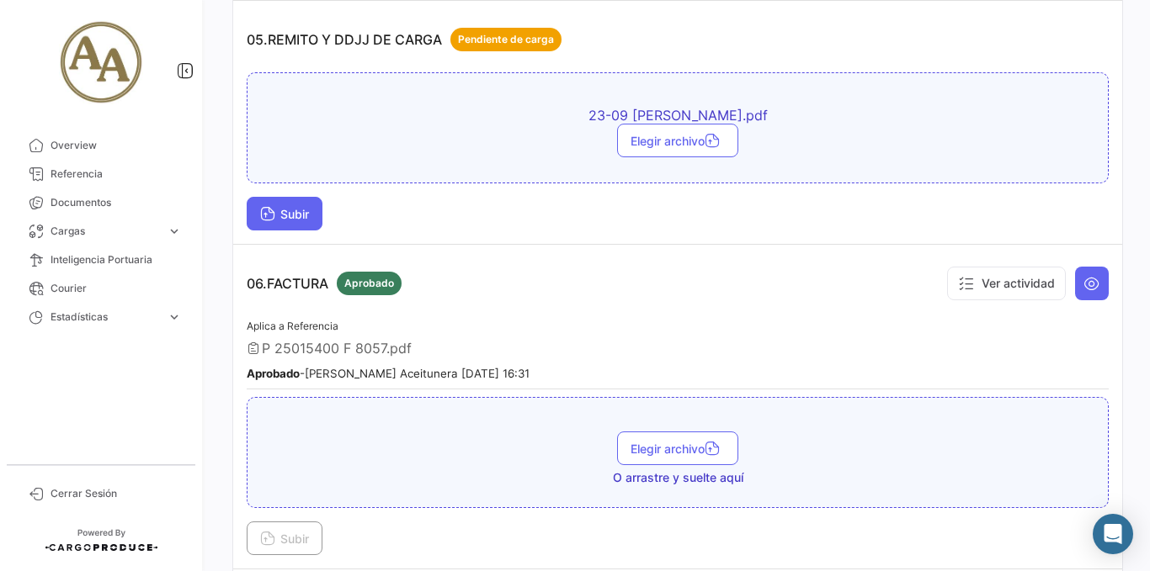
click at [296, 218] on span "Subir" at bounding box center [284, 214] width 49 height 14
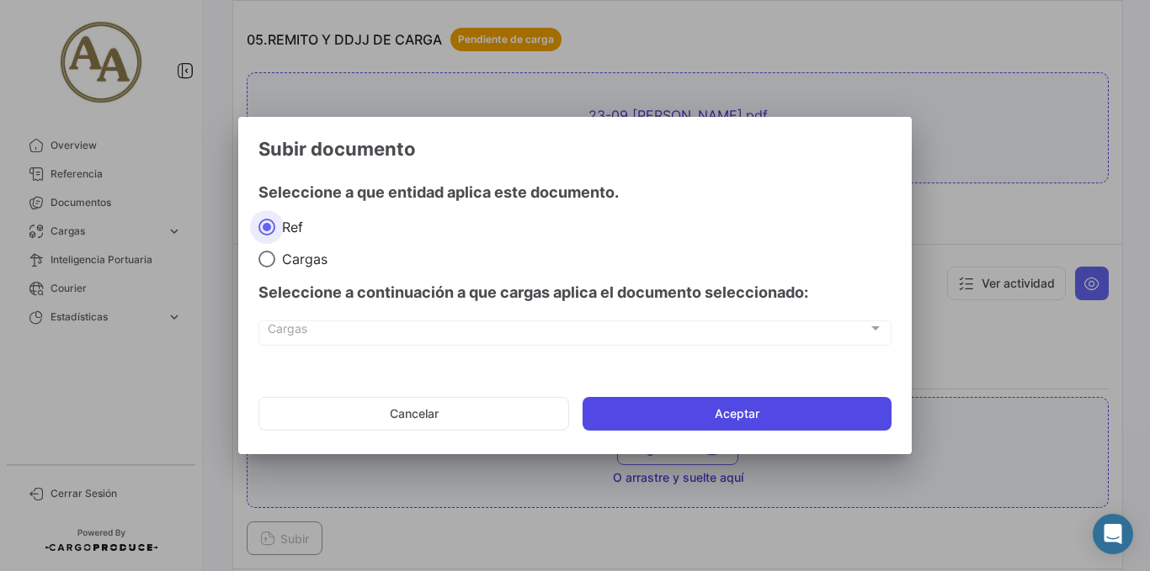
click at [696, 413] on button "Aceptar" at bounding box center [736, 414] width 309 height 34
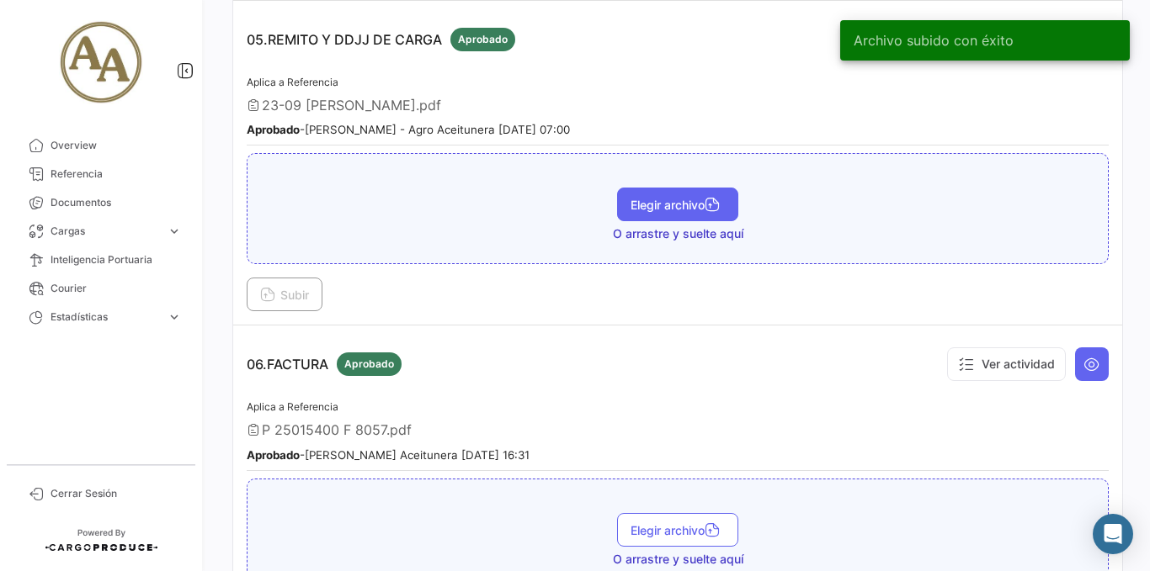
click at [659, 204] on span "Elegir archivo" at bounding box center [677, 205] width 94 height 14
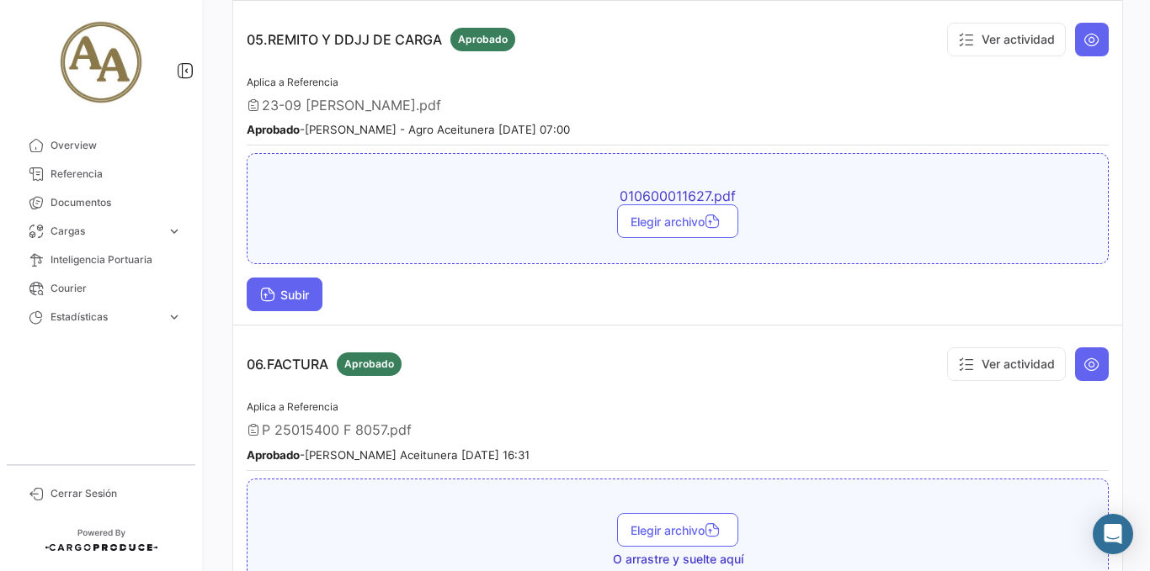
click at [293, 303] on button "Subir" at bounding box center [285, 295] width 76 height 34
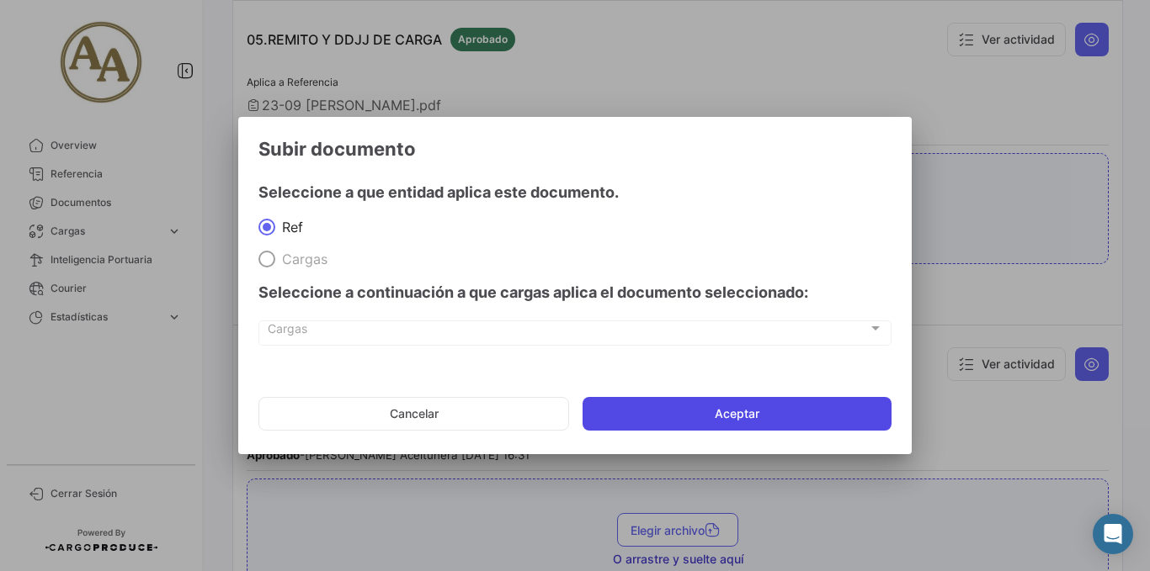
click at [704, 413] on button "Aceptar" at bounding box center [736, 414] width 309 height 34
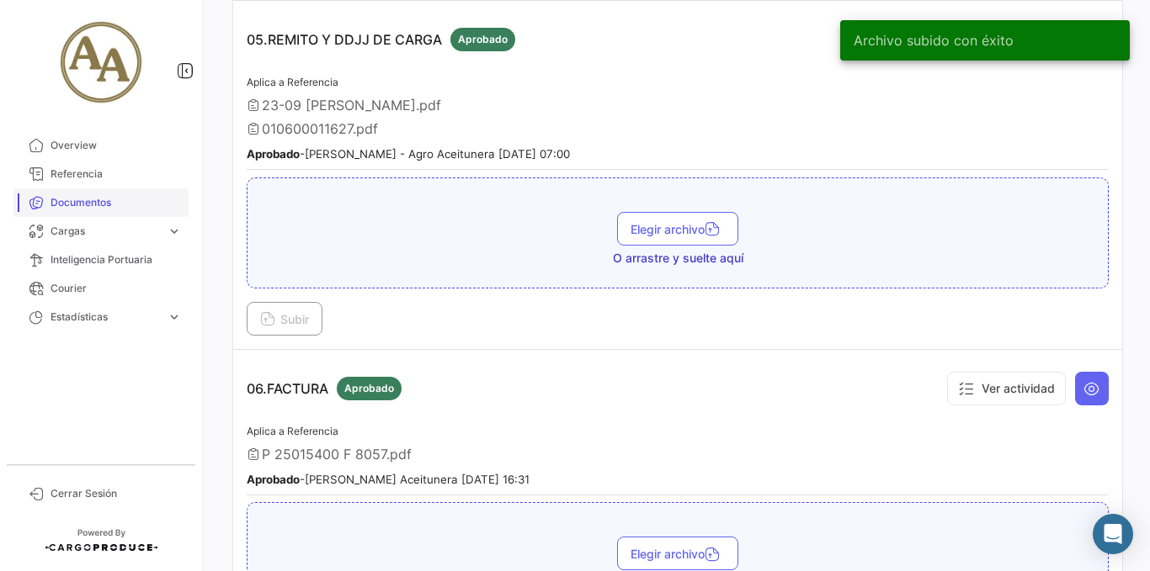
click at [84, 197] on span "Documentos" at bounding box center [115, 202] width 131 height 15
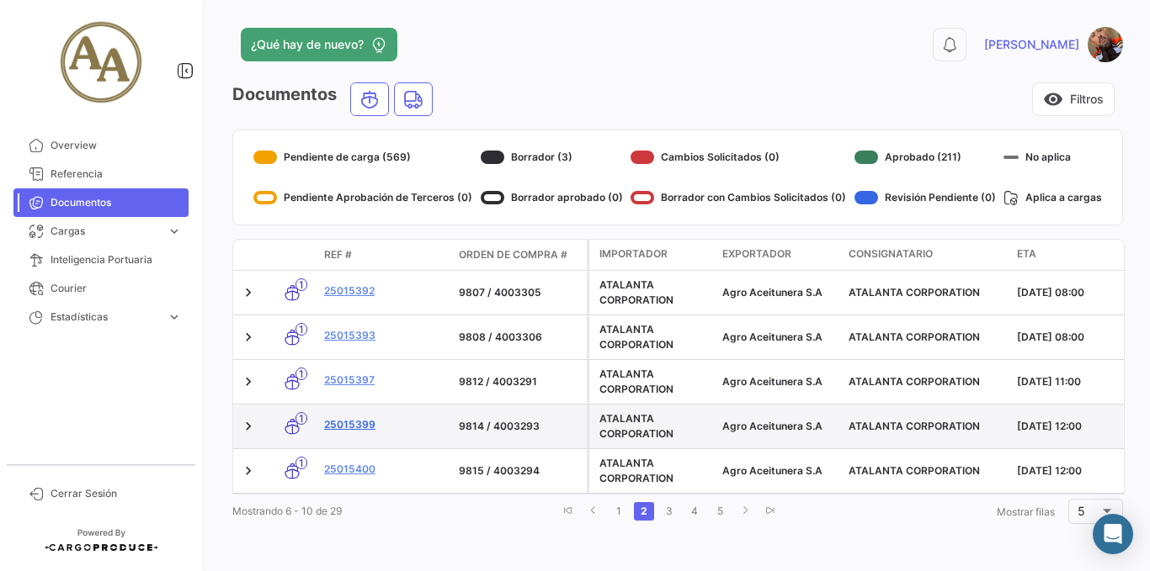
click at [349, 425] on link "25015399" at bounding box center [384, 424] width 121 height 15
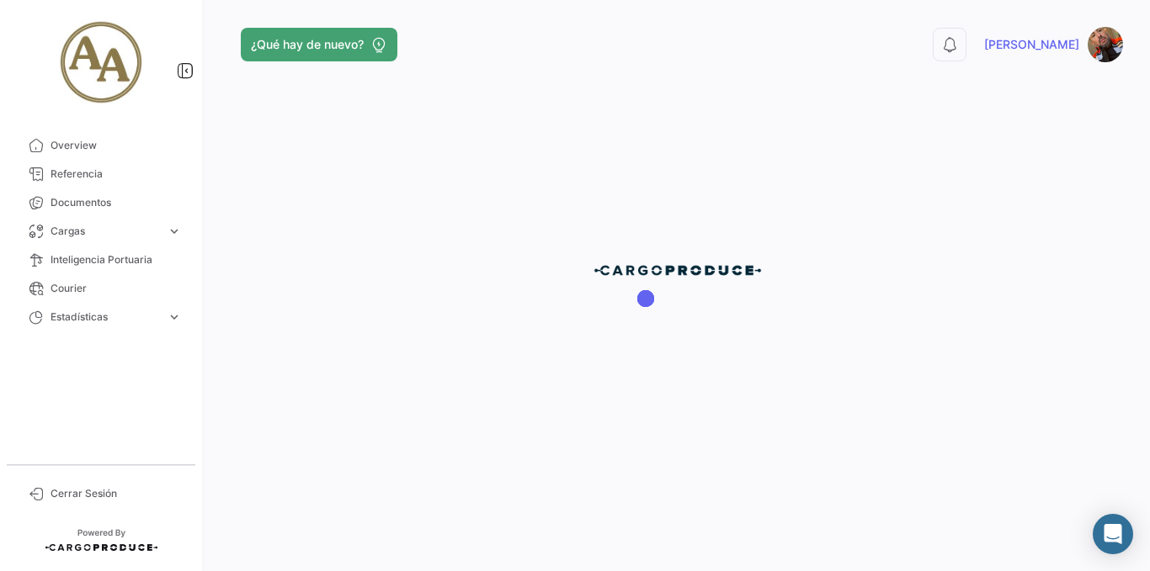
click at [349, 425] on div at bounding box center [677, 285] width 944 height 571
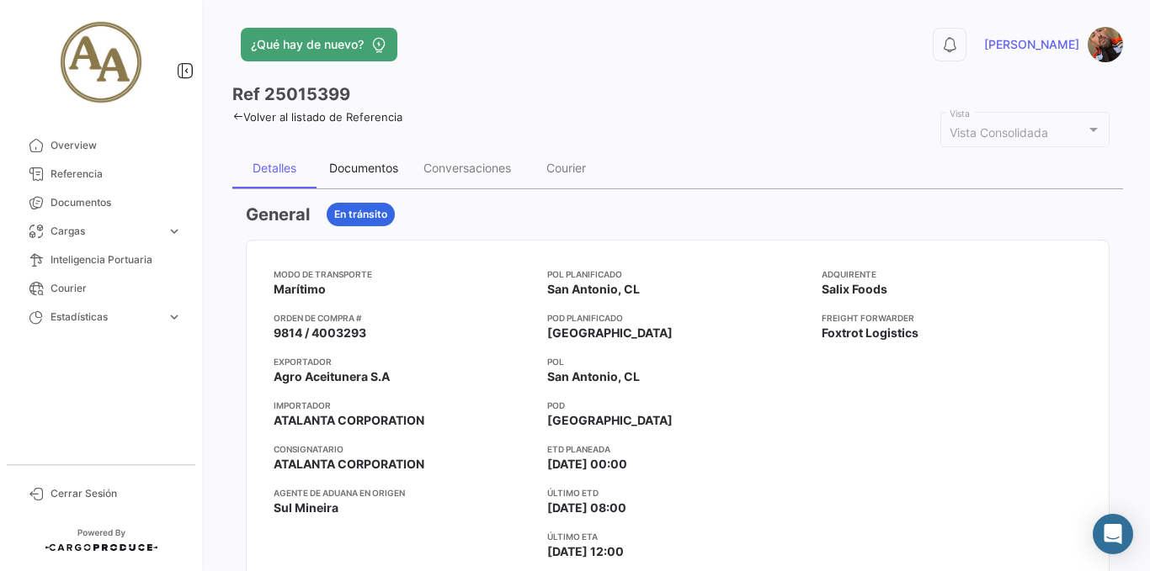
click at [372, 165] on div "Documentos" at bounding box center [363, 168] width 69 height 14
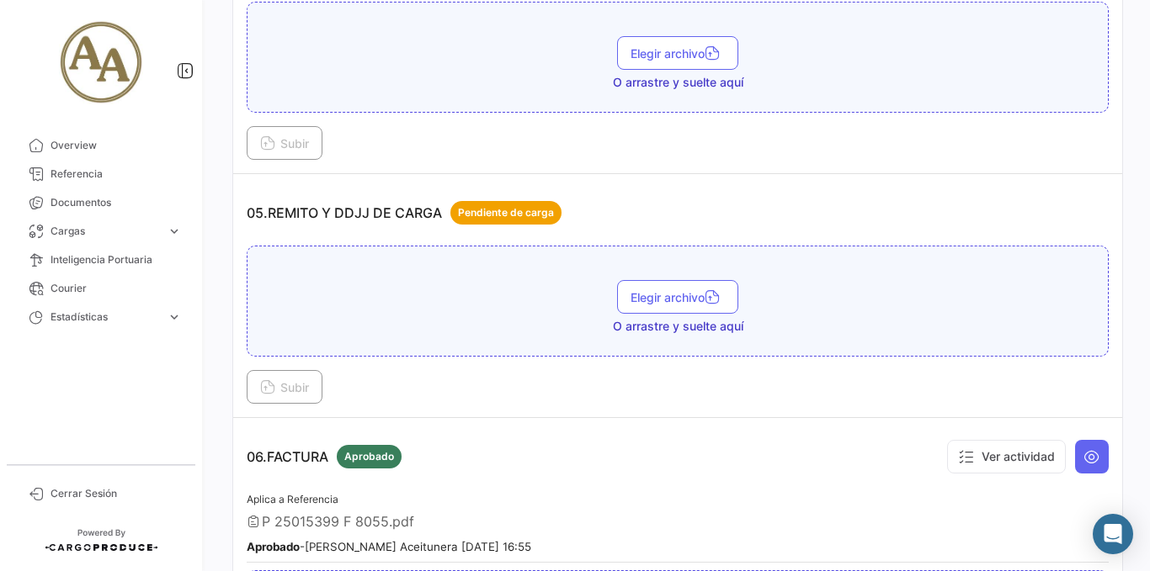
scroll to position [1431, 0]
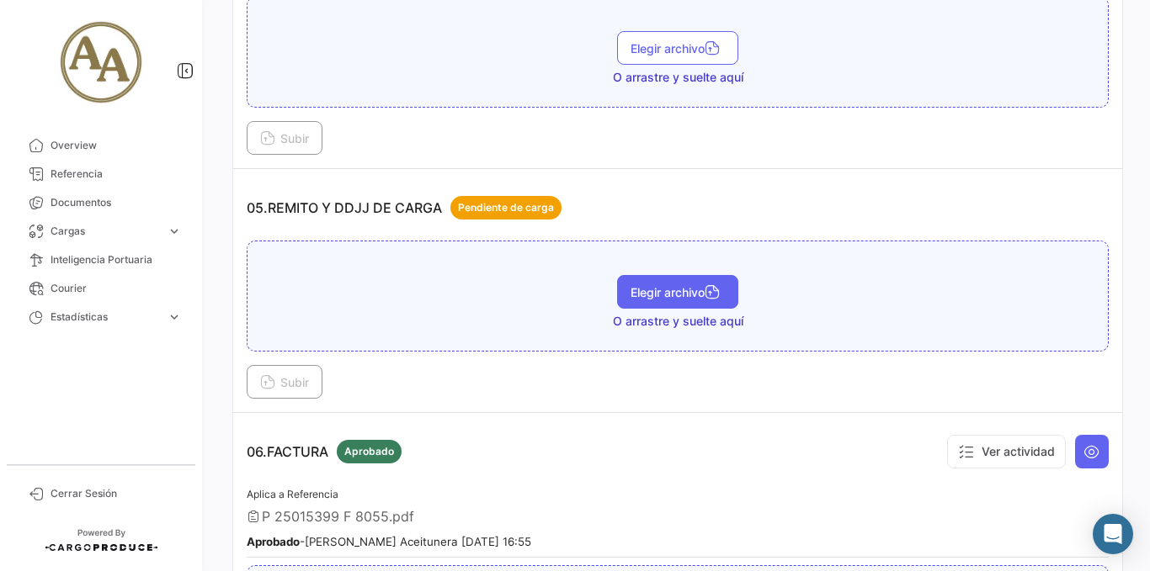
click at [661, 298] on span "Elegir archivo" at bounding box center [677, 292] width 94 height 14
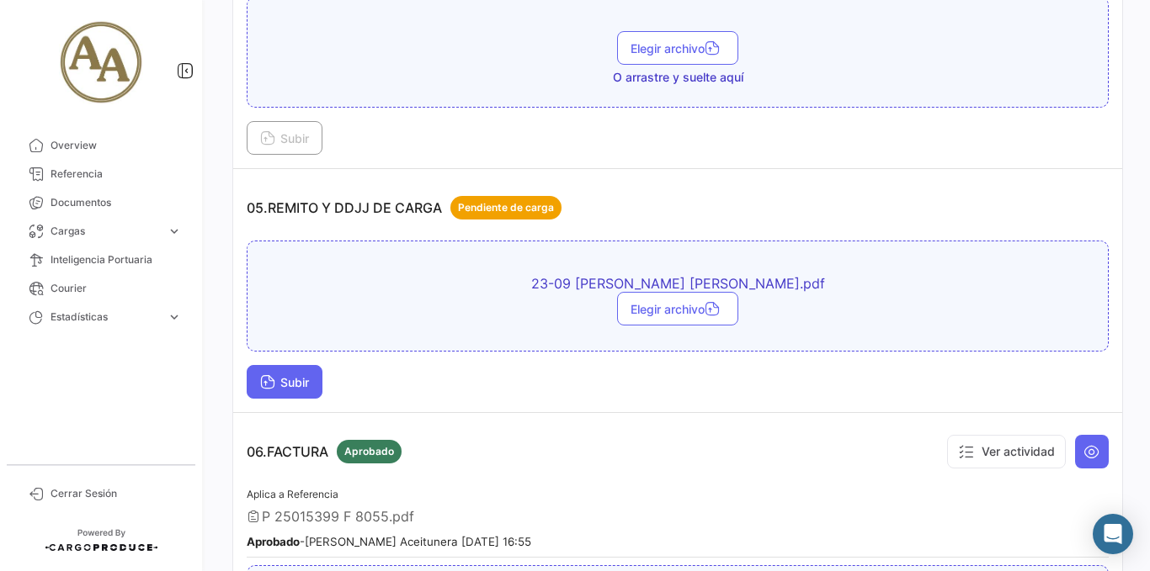
click at [301, 370] on button "Subir" at bounding box center [285, 382] width 76 height 34
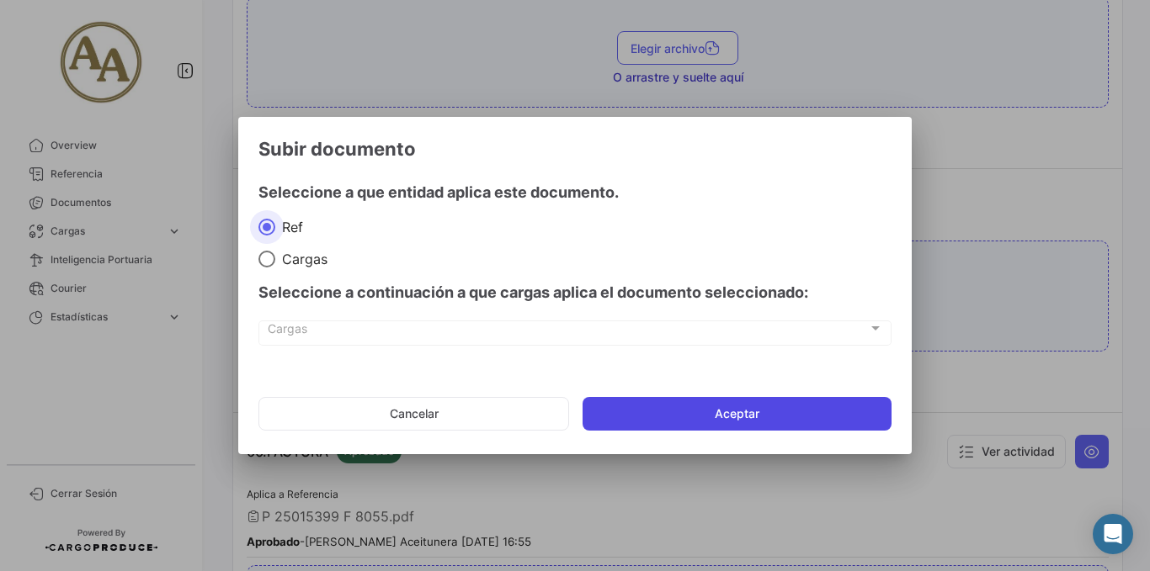
click at [738, 431] on button "Aceptar" at bounding box center [736, 414] width 309 height 34
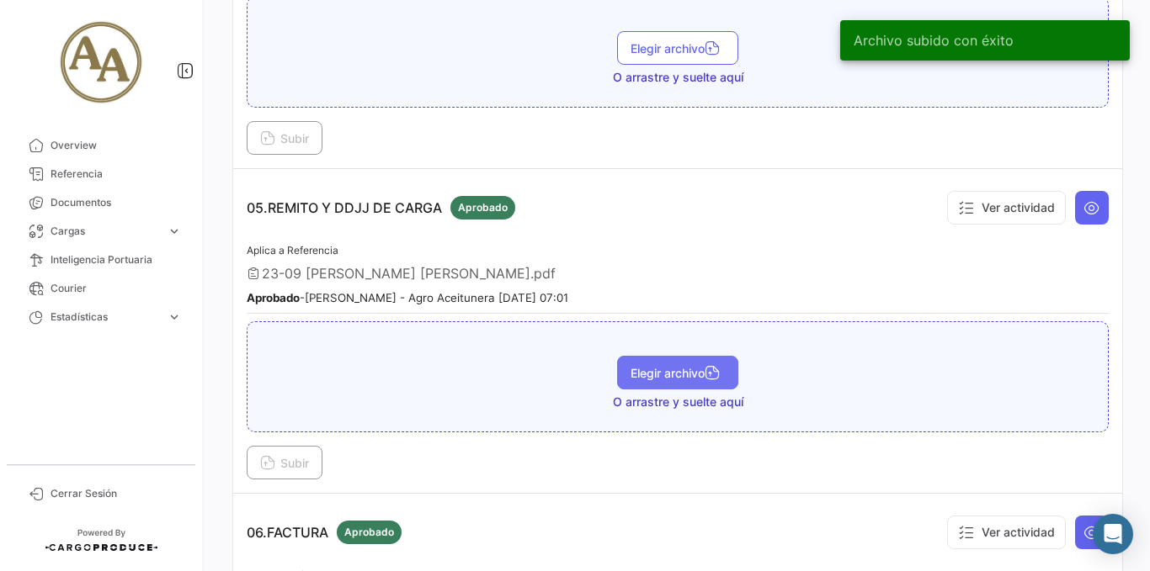
click at [663, 370] on span "Elegir archivo" at bounding box center [677, 373] width 94 height 14
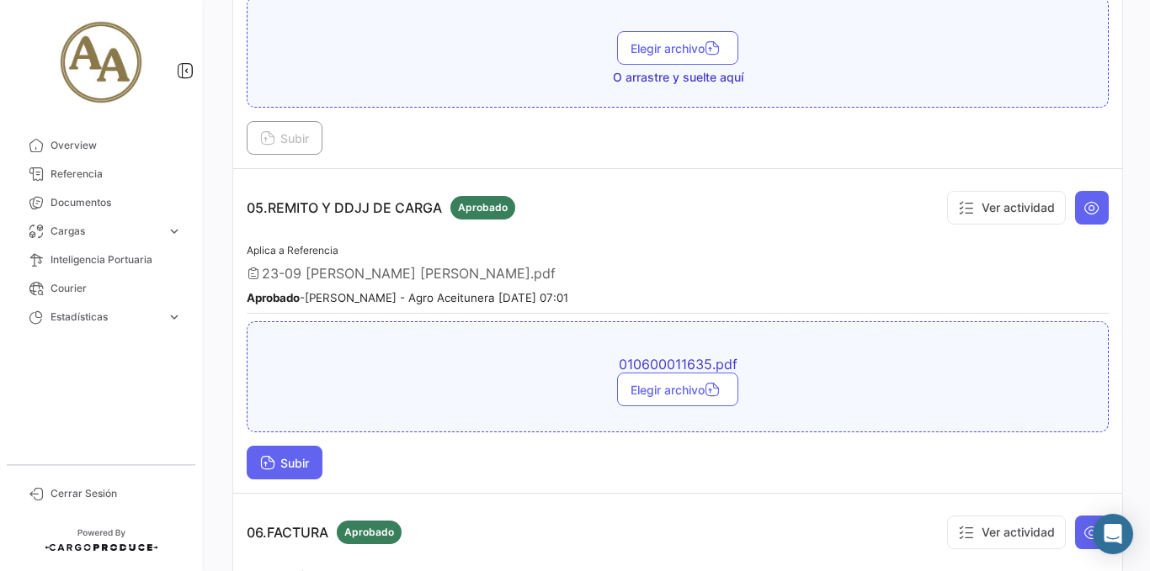
click at [289, 456] on span "Subir" at bounding box center [284, 463] width 49 height 14
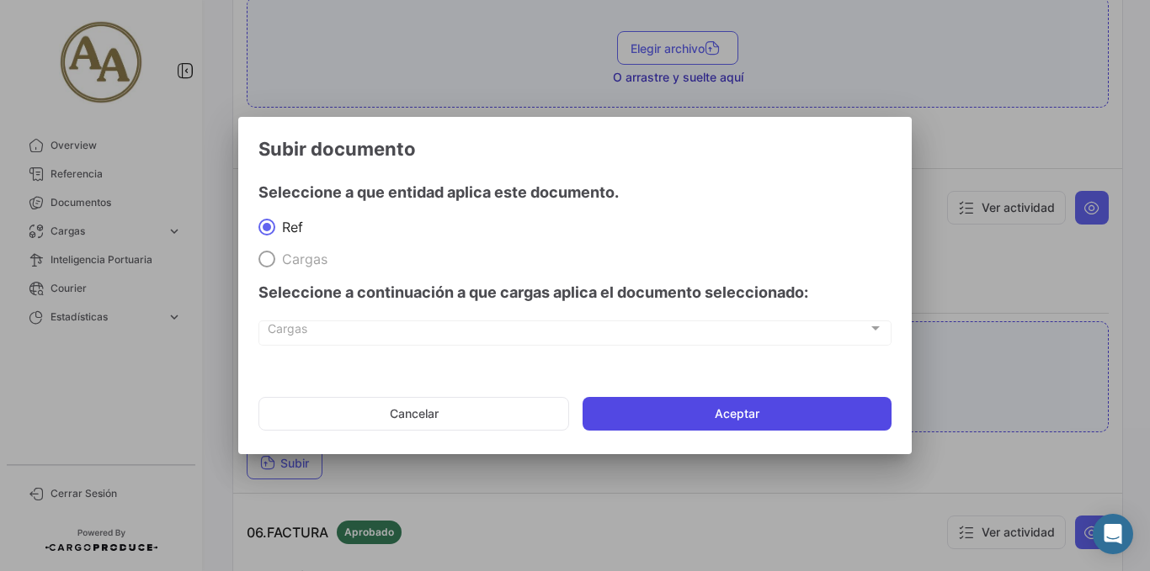
click at [688, 422] on button "Aceptar" at bounding box center [736, 414] width 309 height 34
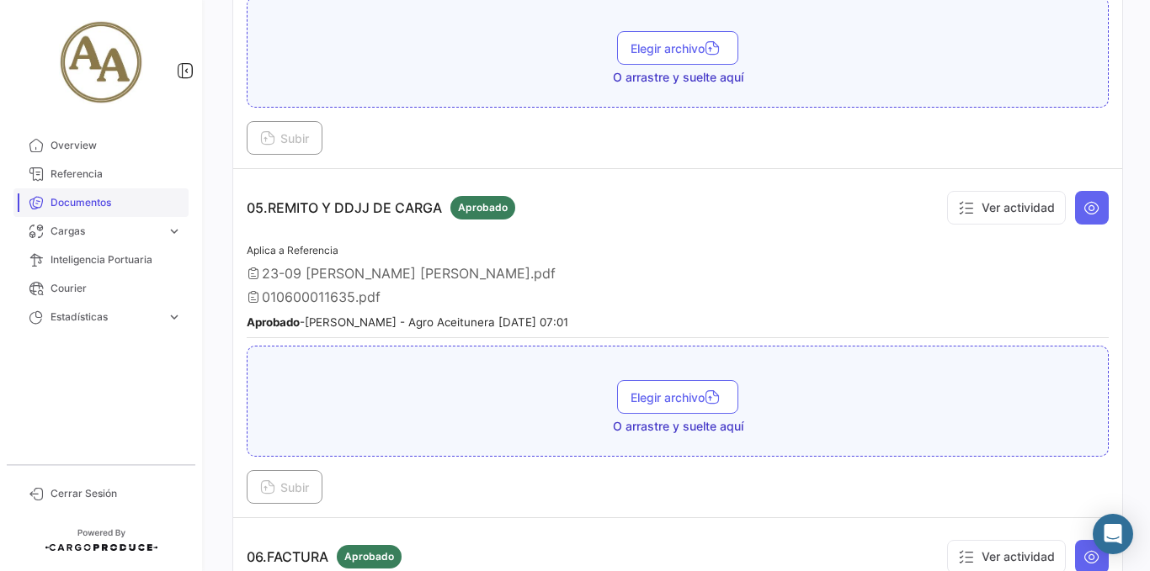
click at [77, 198] on span "Documentos" at bounding box center [115, 202] width 131 height 15
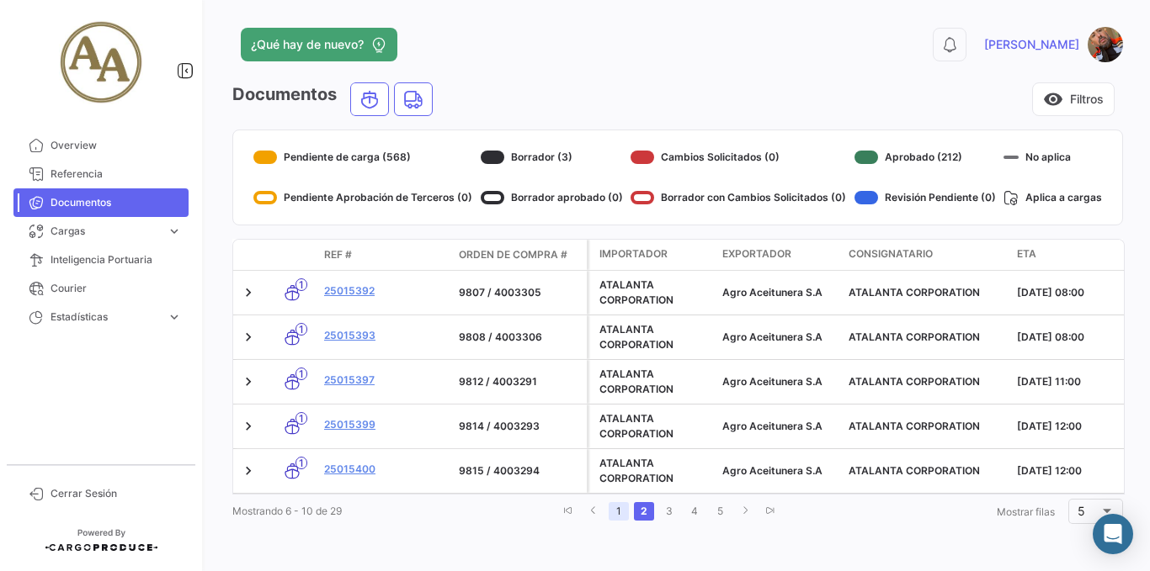
click at [613, 521] on link "1" at bounding box center [618, 511] width 20 height 19
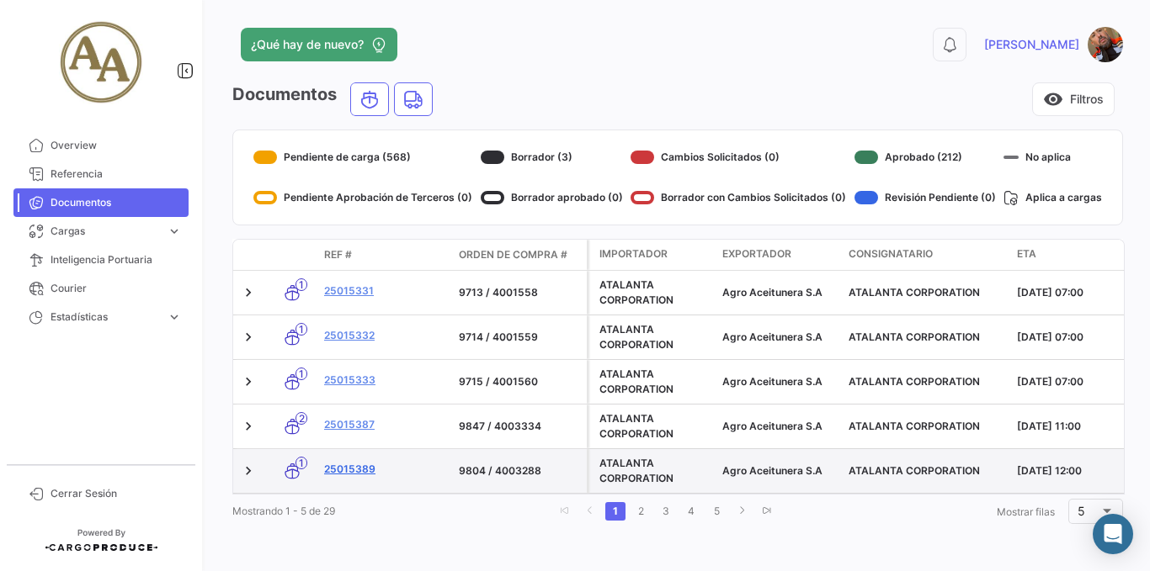
click at [367, 464] on link "25015389" at bounding box center [384, 469] width 121 height 15
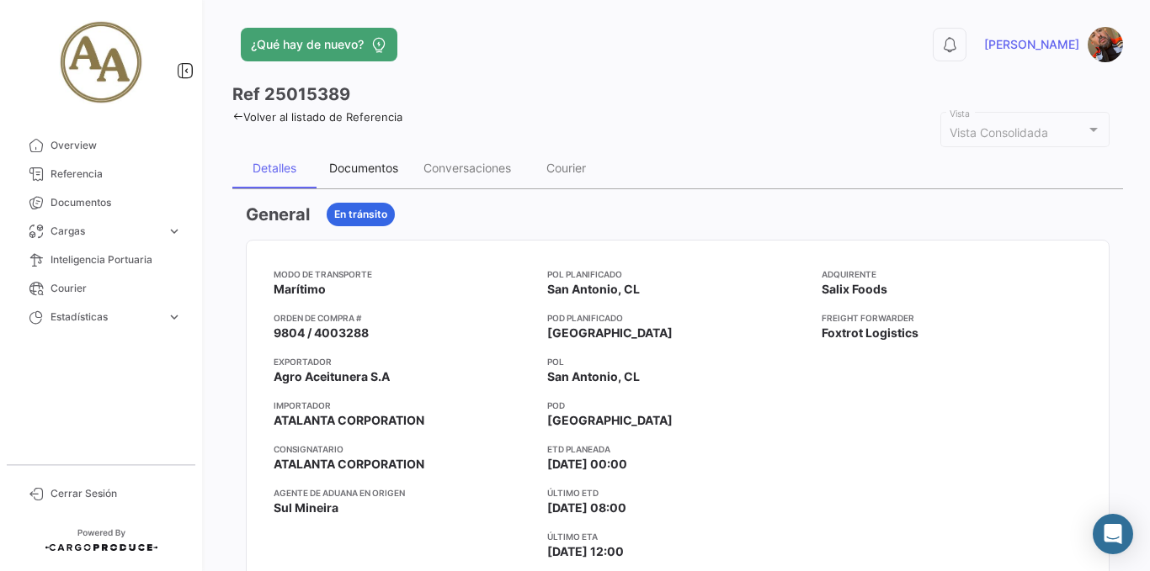
click at [355, 173] on div "Documentos" at bounding box center [363, 168] width 69 height 14
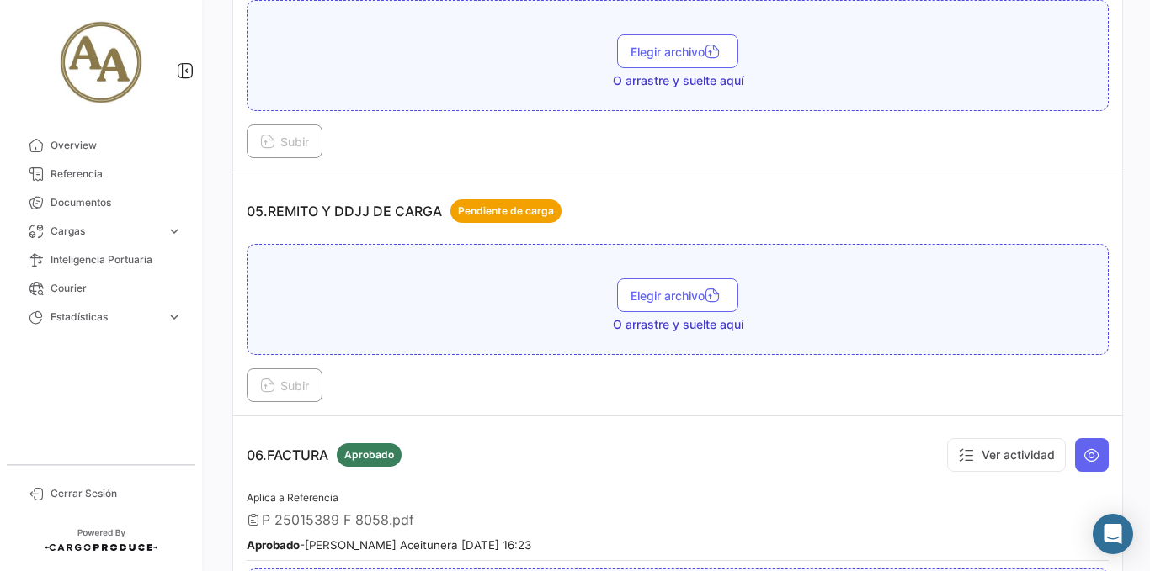
scroll to position [1431, 0]
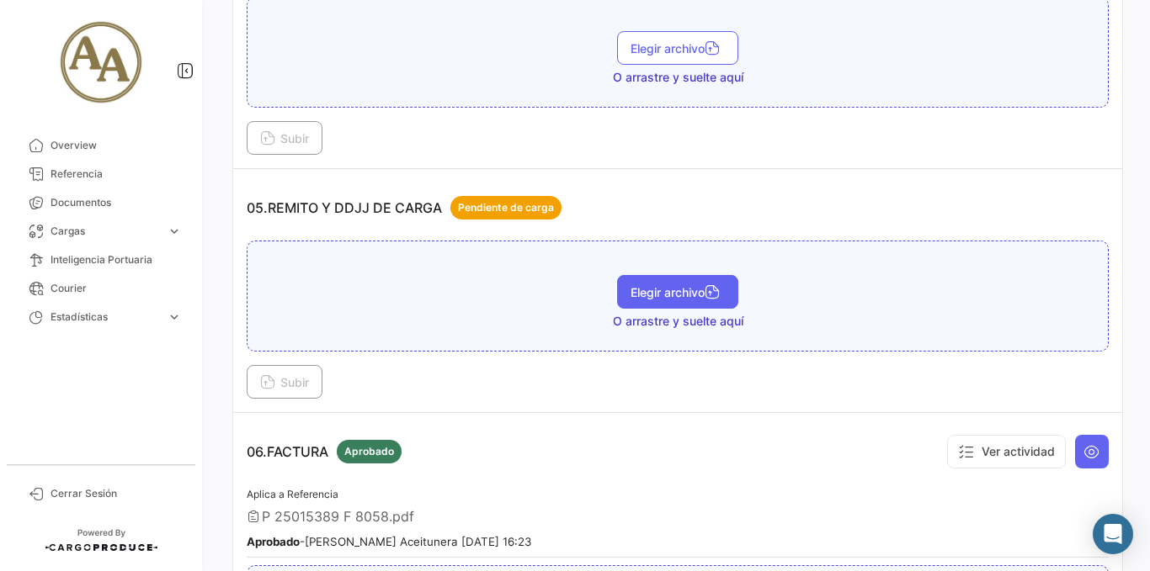
click at [661, 293] on span "Elegir archivo" at bounding box center [677, 292] width 94 height 14
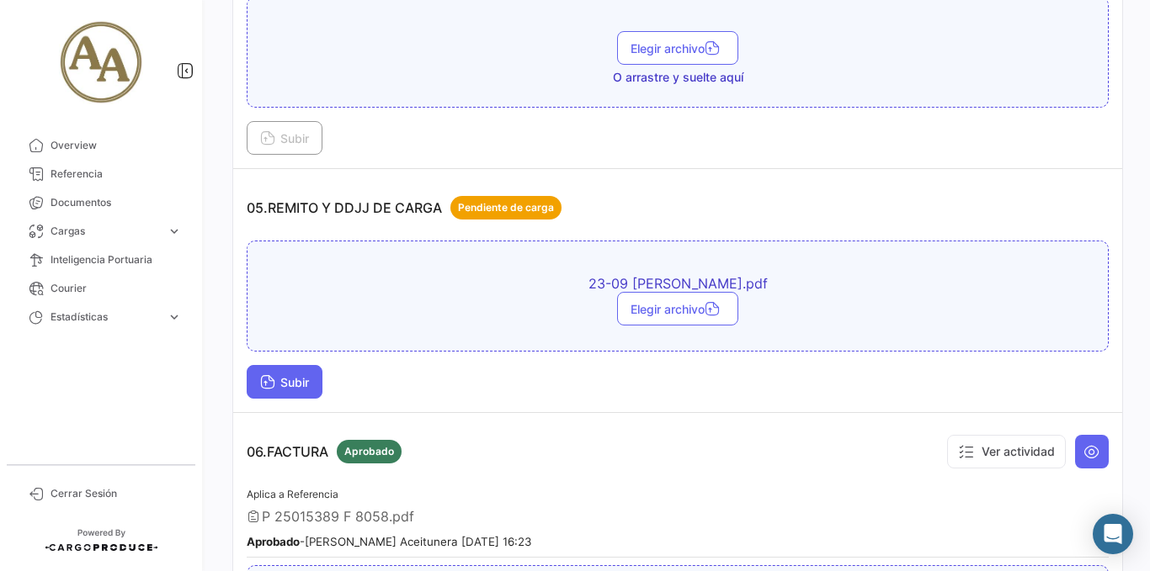
click at [318, 386] on button "Subir" at bounding box center [285, 382] width 76 height 34
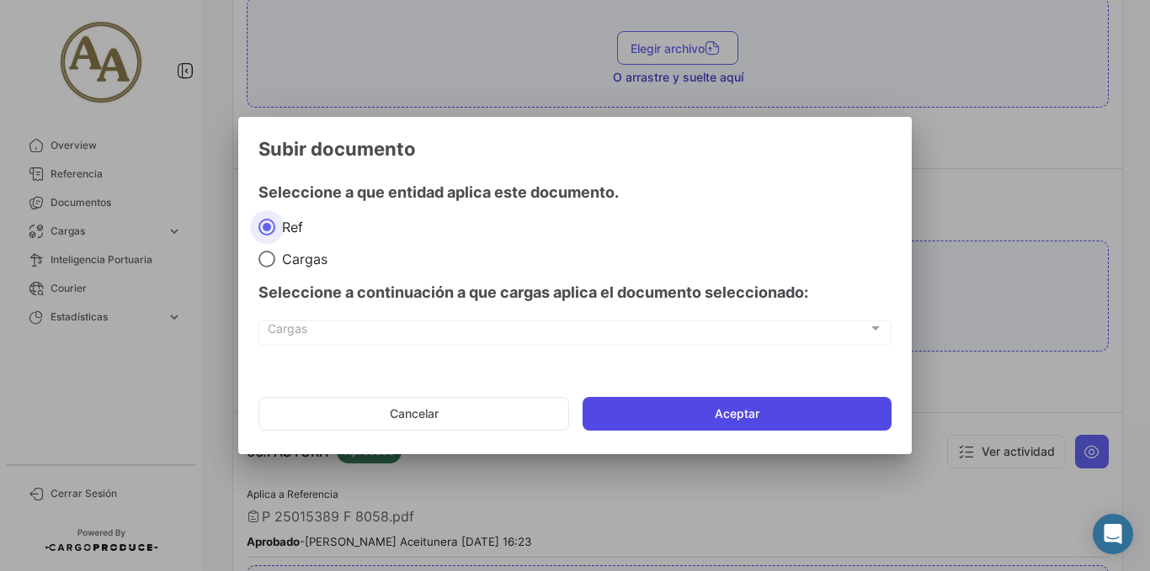
click at [708, 421] on button "Aceptar" at bounding box center [736, 414] width 309 height 34
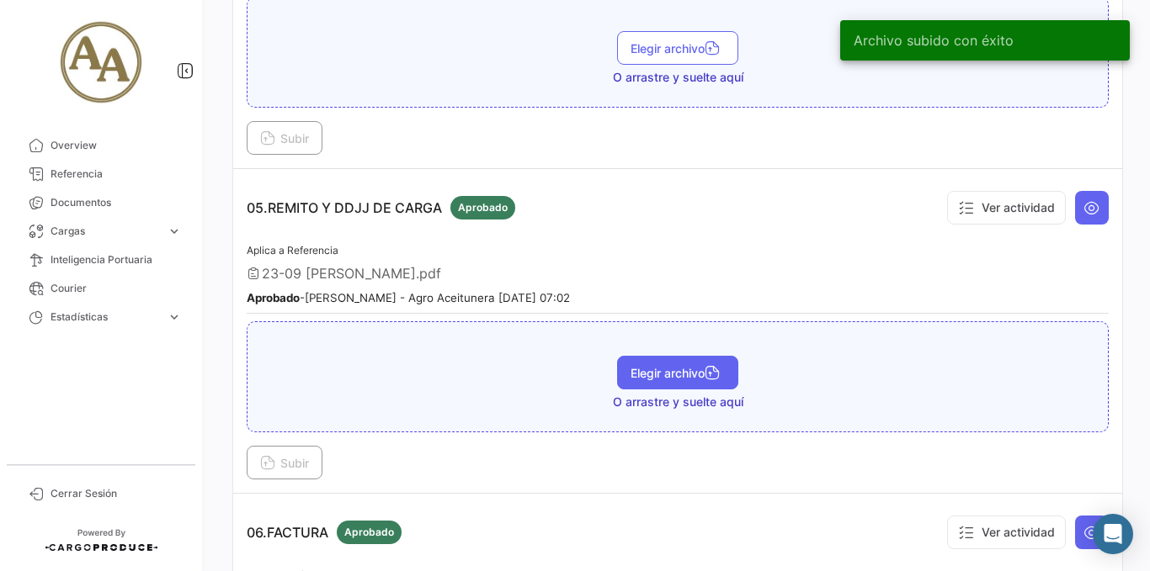
click at [672, 378] on span "Elegir archivo" at bounding box center [677, 373] width 94 height 14
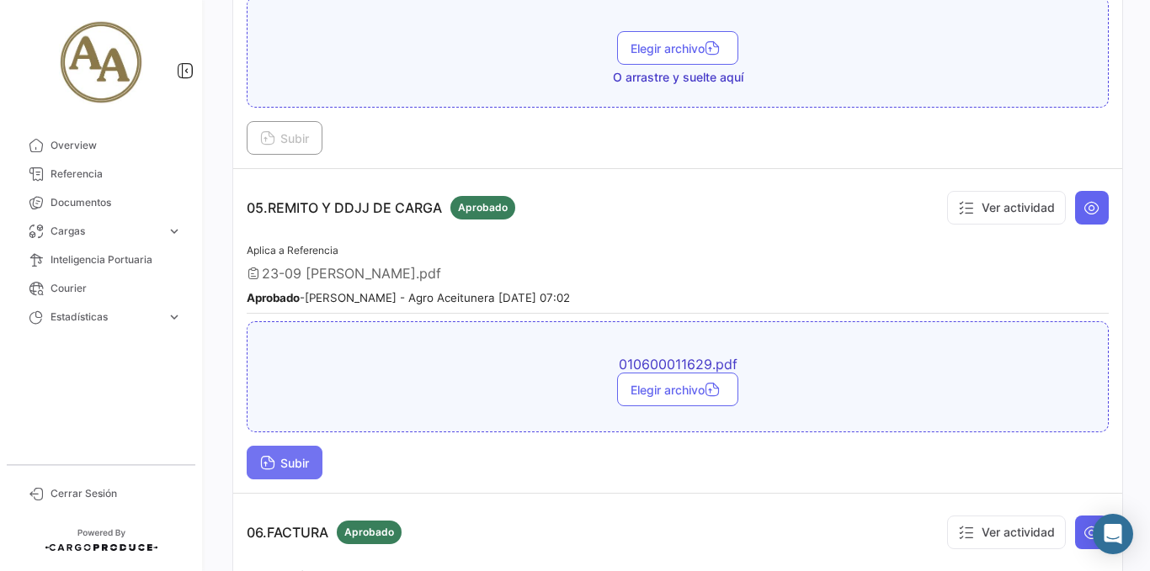
click at [290, 465] on span "Subir" at bounding box center [284, 463] width 49 height 14
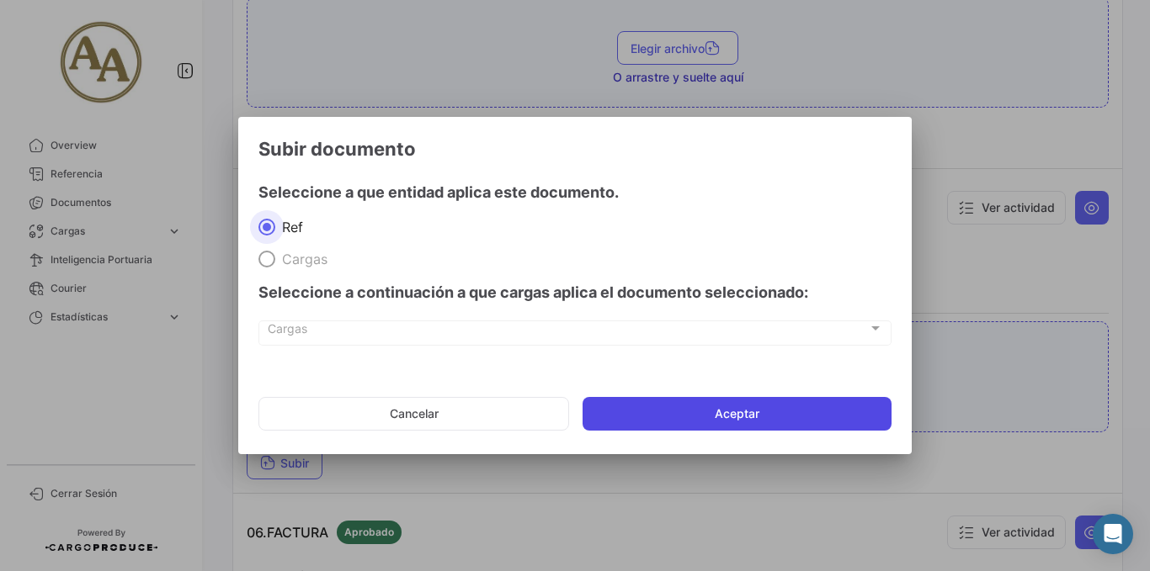
click at [757, 425] on button "Aceptar" at bounding box center [736, 414] width 309 height 34
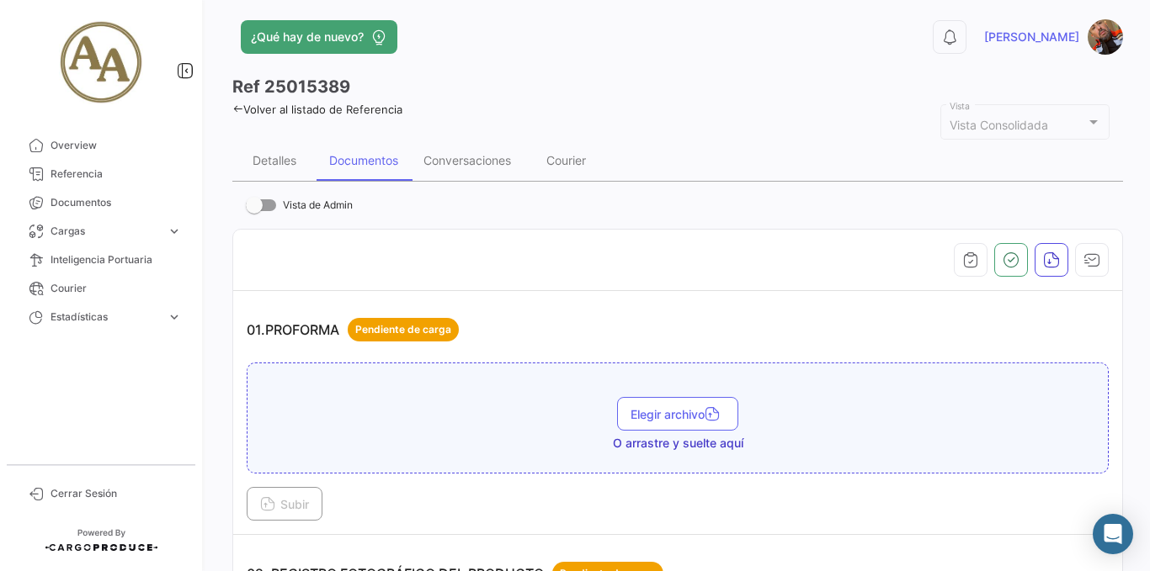
scroll to position [0, 0]
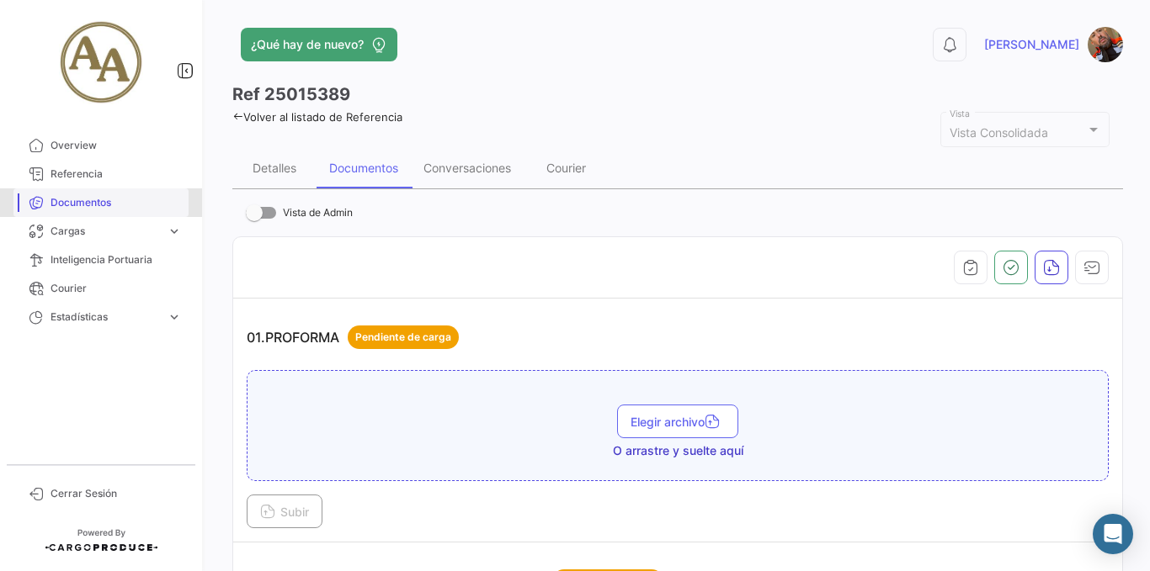
click at [100, 199] on span "Documentos" at bounding box center [115, 202] width 131 height 15
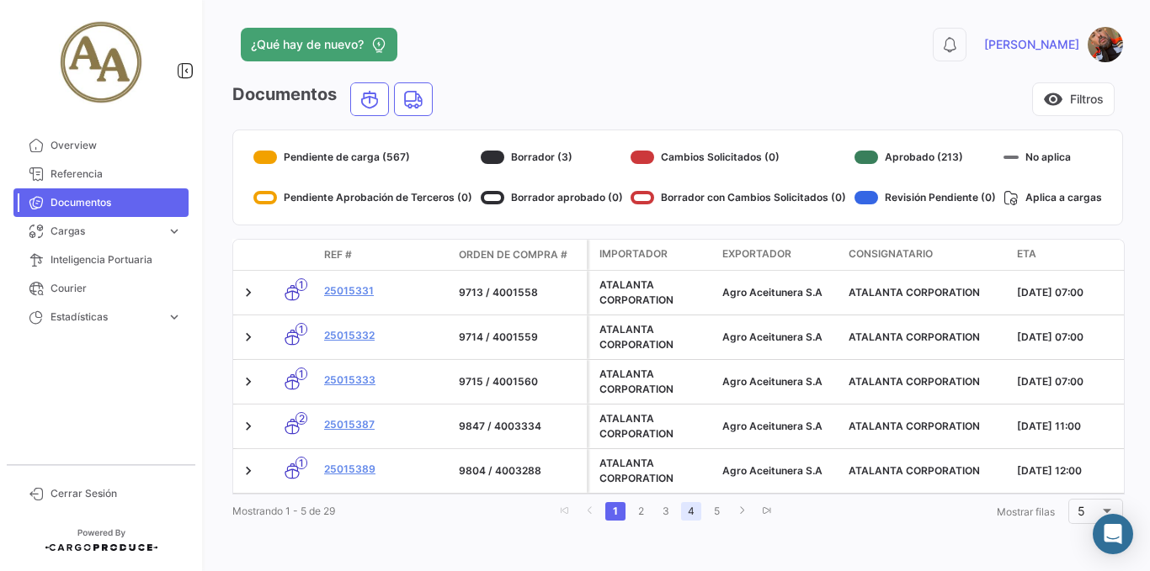
click at [681, 521] on link "4" at bounding box center [691, 511] width 20 height 19
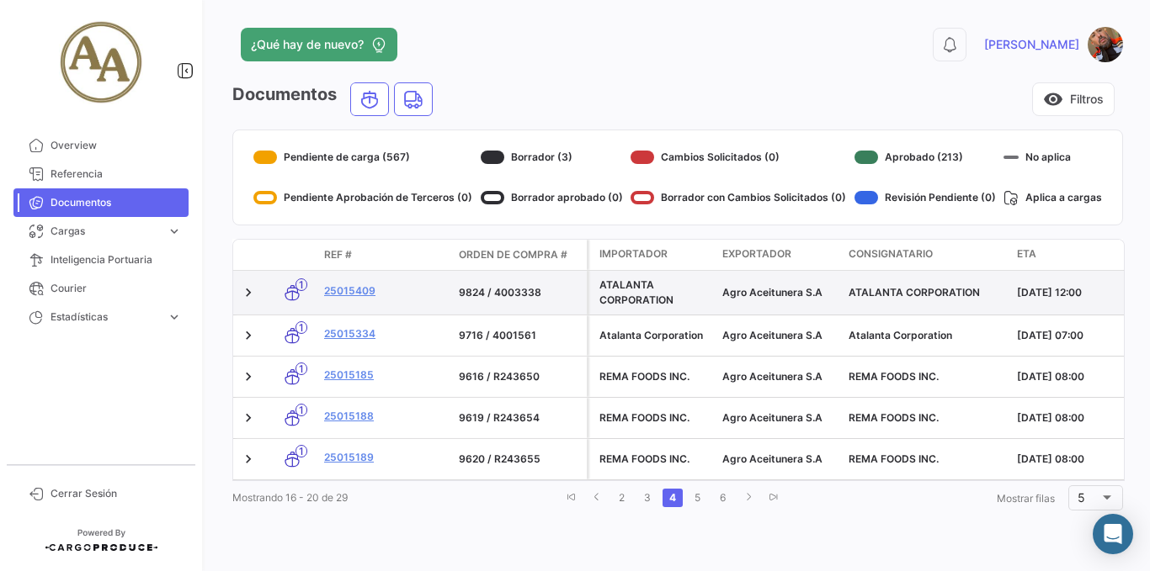
click at [356, 300] on div "25015409" at bounding box center [384, 293] width 121 height 19
click at [356, 294] on link "25015409" at bounding box center [384, 291] width 121 height 15
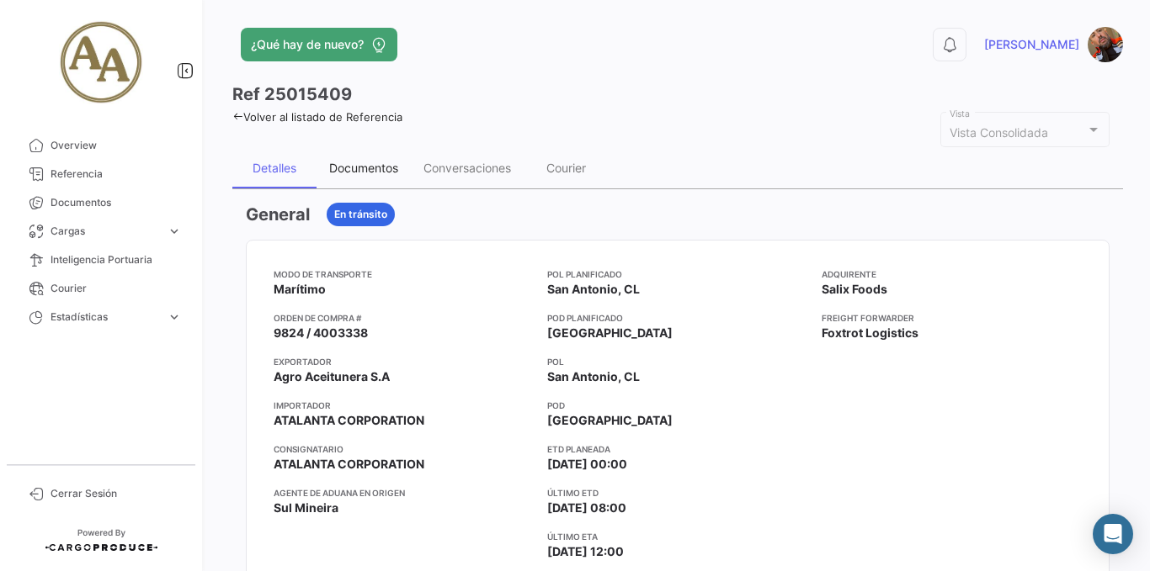
click at [345, 160] on div "Documentos" at bounding box center [363, 168] width 94 height 40
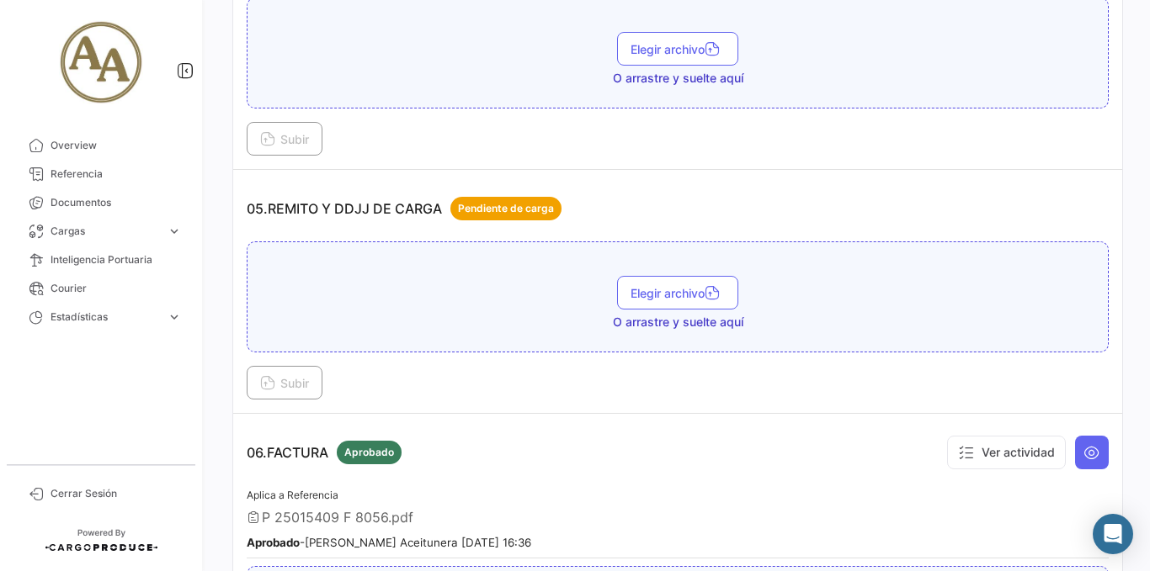
scroll to position [1431, 0]
click at [672, 302] on button "Elegir archivo" at bounding box center [677, 292] width 121 height 34
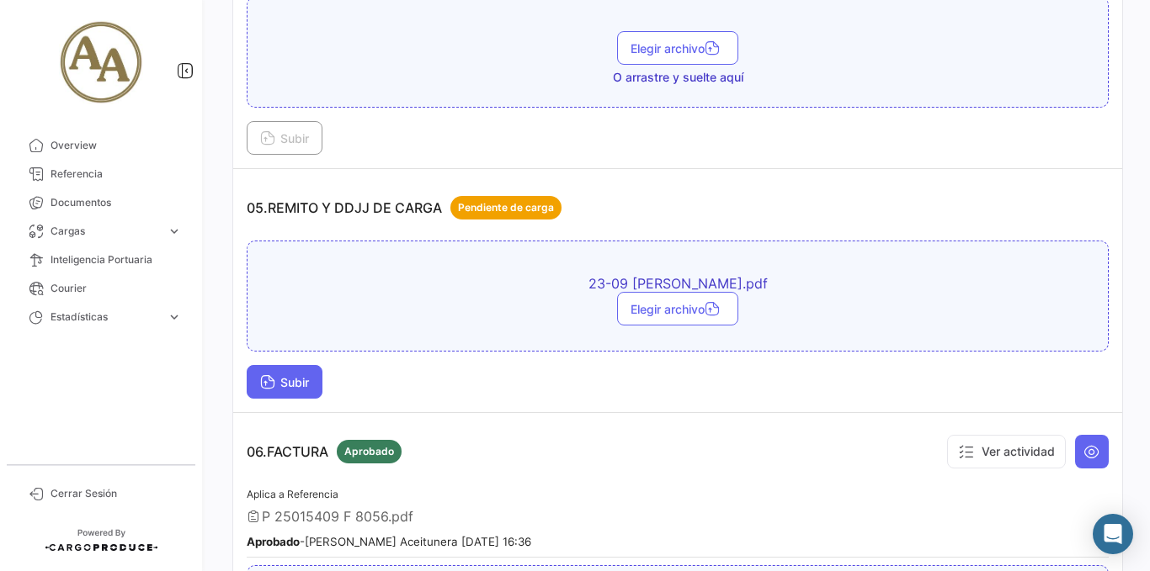
click at [305, 380] on span "Subir" at bounding box center [284, 382] width 49 height 14
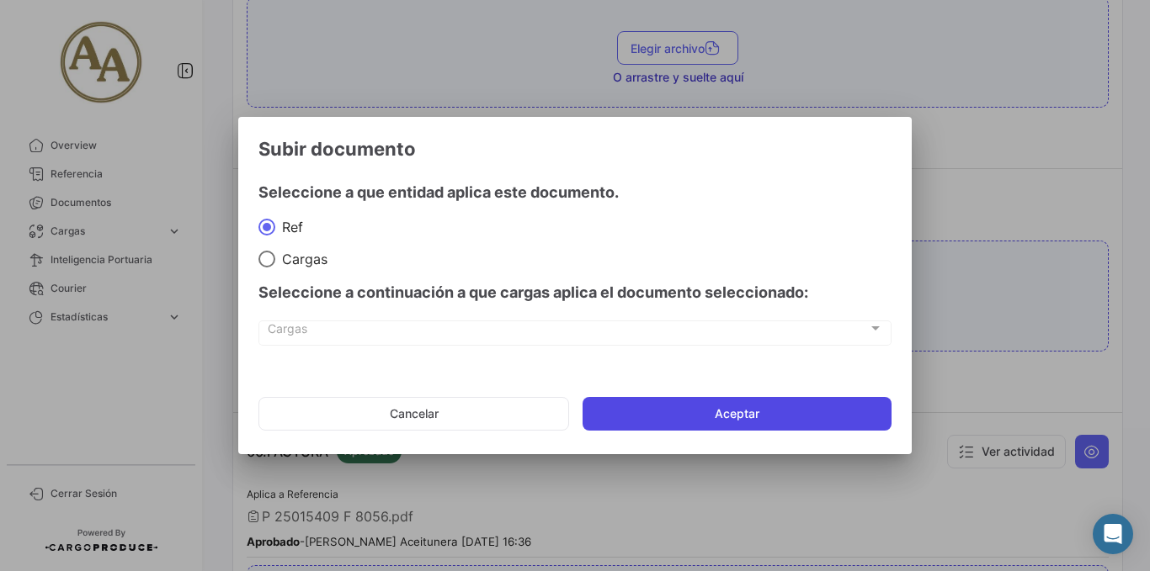
click at [632, 409] on button "Aceptar" at bounding box center [736, 414] width 309 height 34
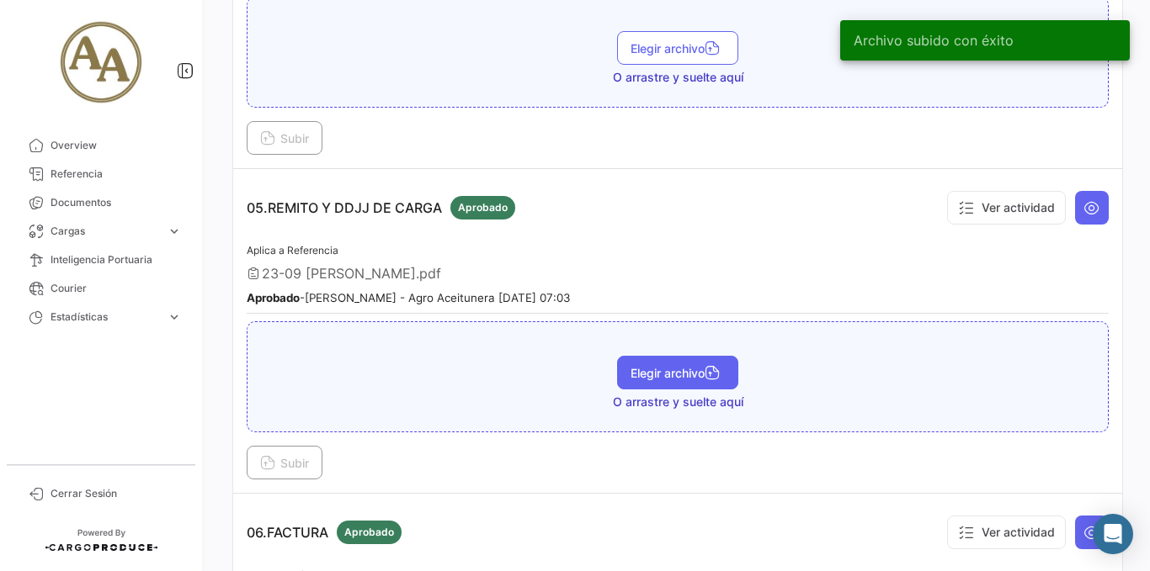
click at [642, 386] on button "Elegir archivo" at bounding box center [677, 373] width 121 height 34
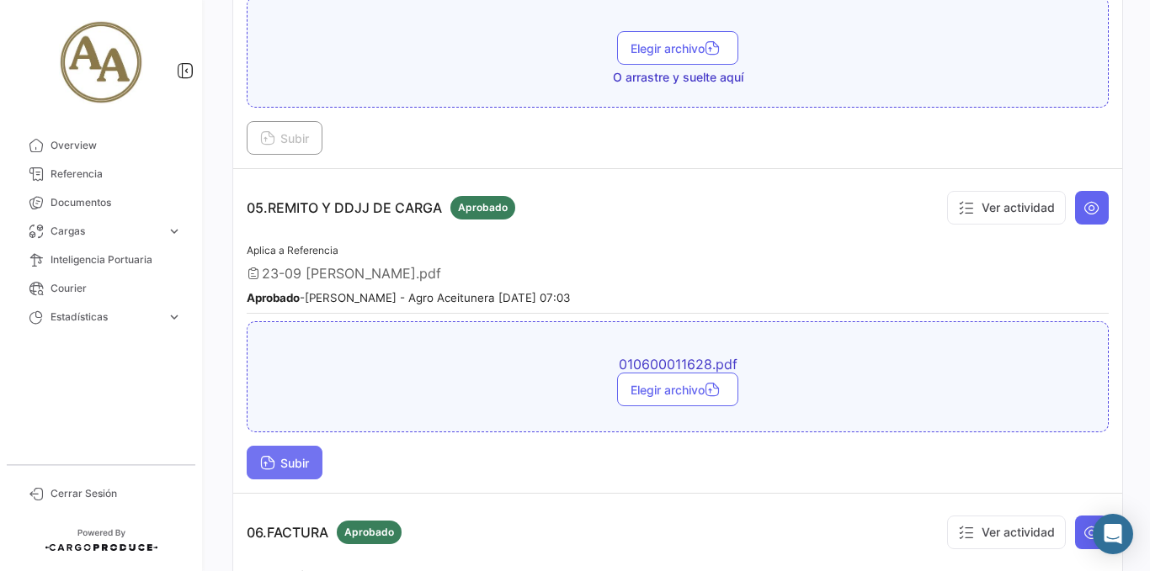
click at [289, 460] on span "Subir" at bounding box center [284, 463] width 49 height 14
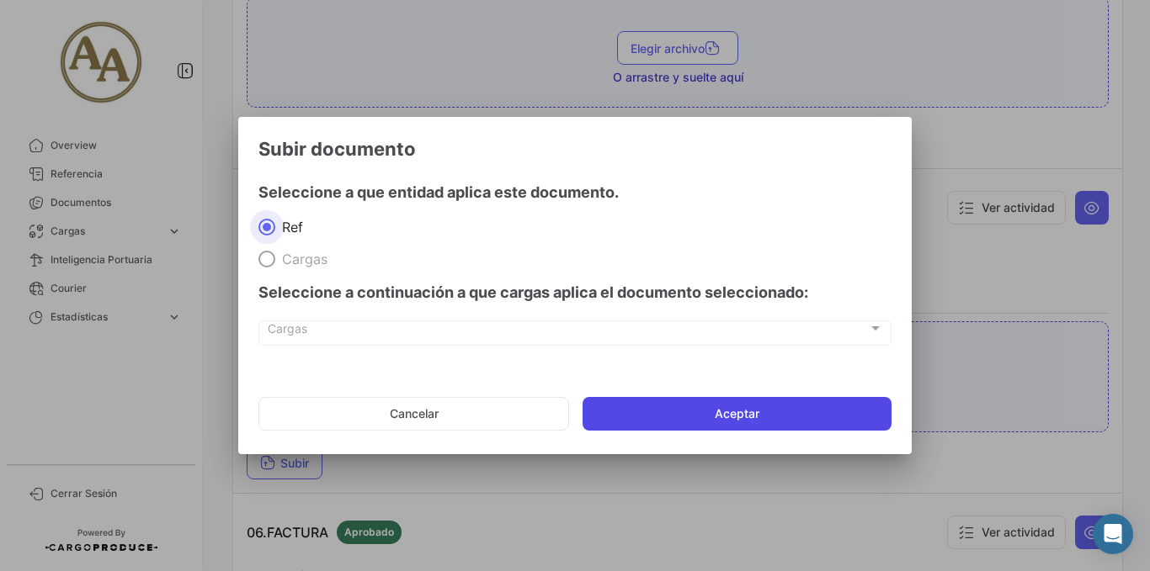
click at [646, 407] on button "Aceptar" at bounding box center [736, 414] width 309 height 34
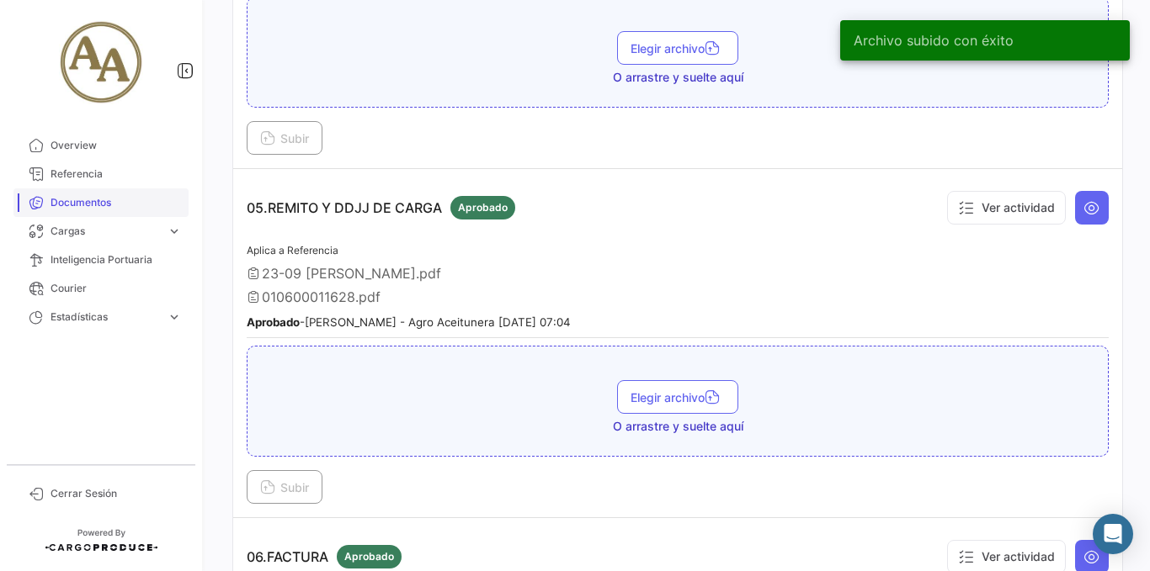
click at [76, 204] on span "Documentos" at bounding box center [115, 202] width 131 height 15
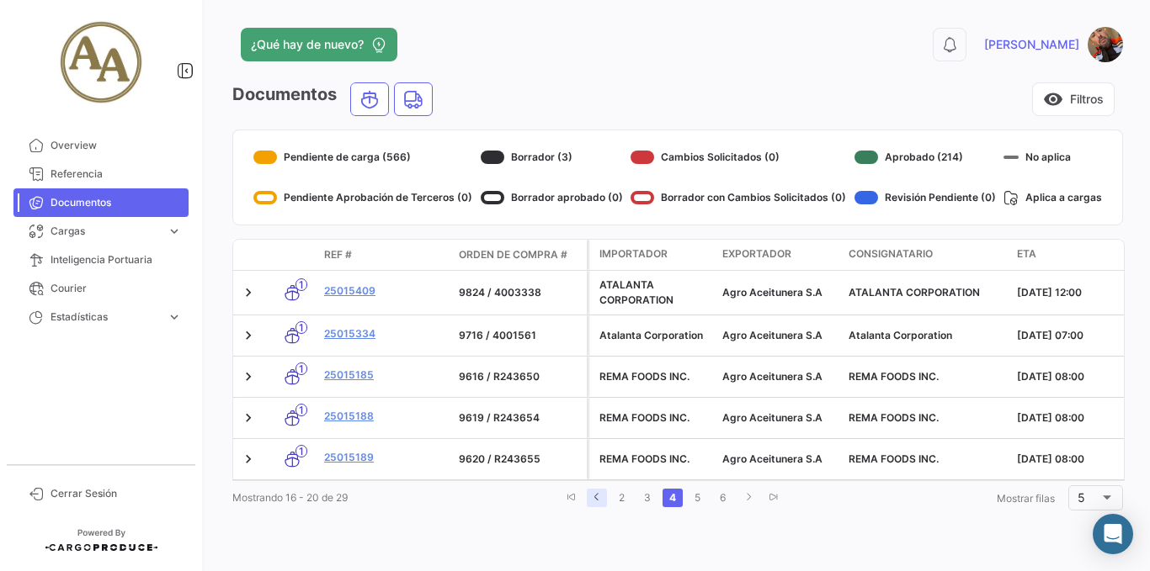
click at [598, 502] on icon "go to previous page" at bounding box center [597, 497] width 10 height 10
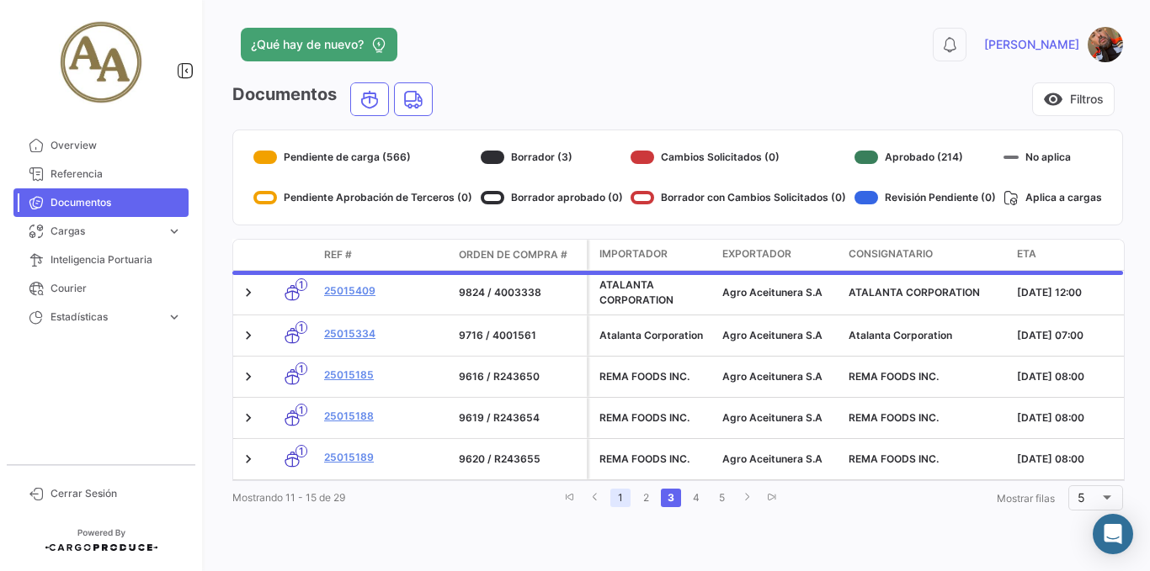
click at [628, 507] on link "1" at bounding box center [620, 498] width 20 height 19
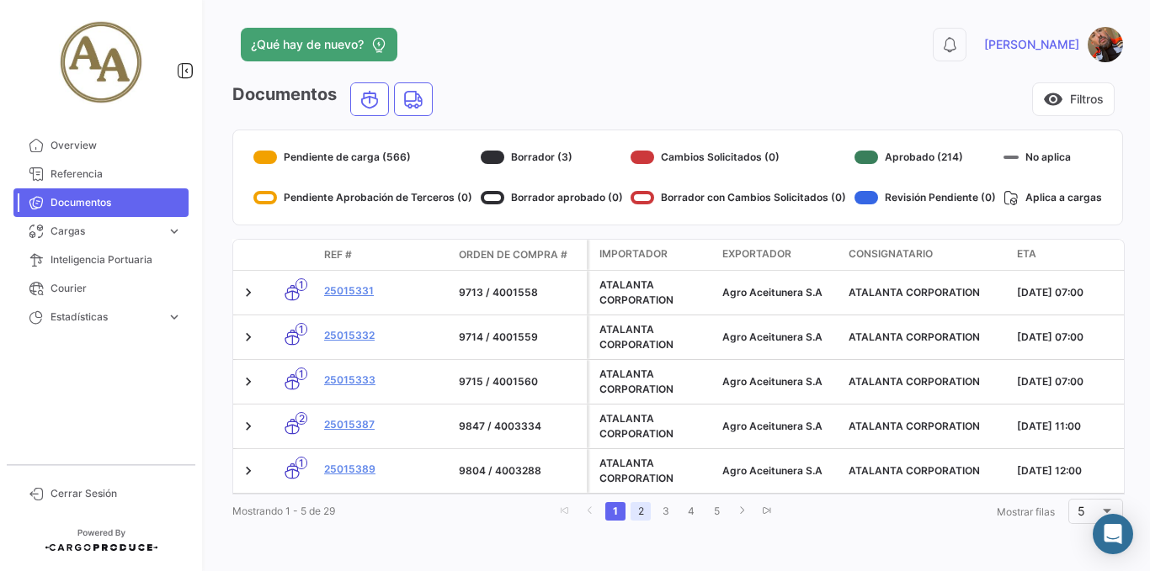
click at [643, 521] on link "2" at bounding box center [640, 511] width 20 height 19
click at [665, 521] on link "3" at bounding box center [669, 511] width 20 height 19
click at [665, 521] on link "3" at bounding box center [671, 511] width 20 height 19
click at [689, 521] on link "4" at bounding box center [696, 511] width 20 height 19
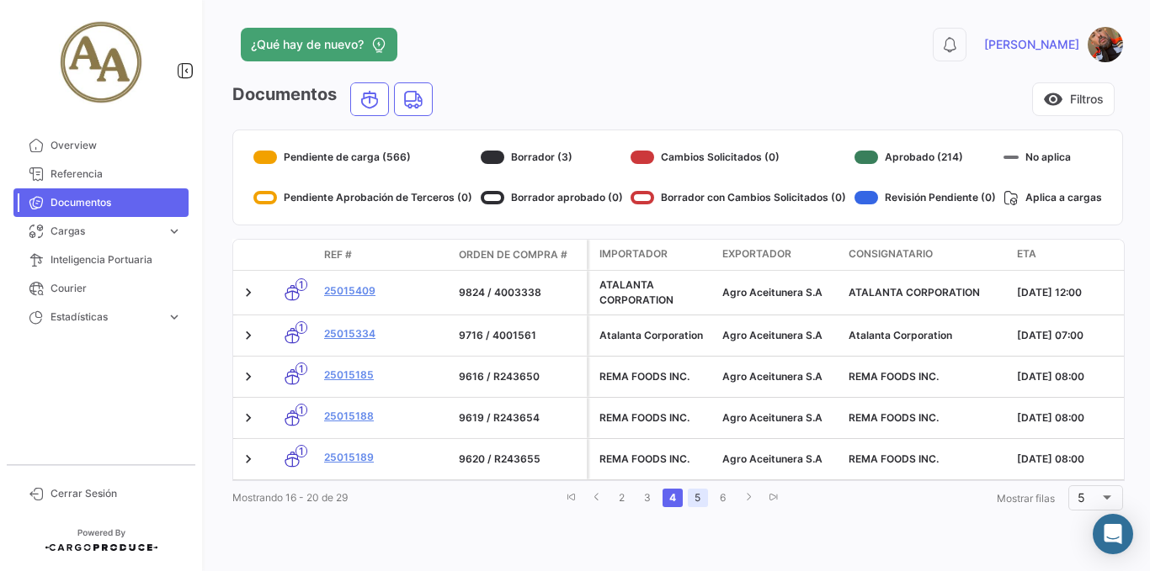
click at [701, 507] on link "5" at bounding box center [698, 498] width 20 height 19
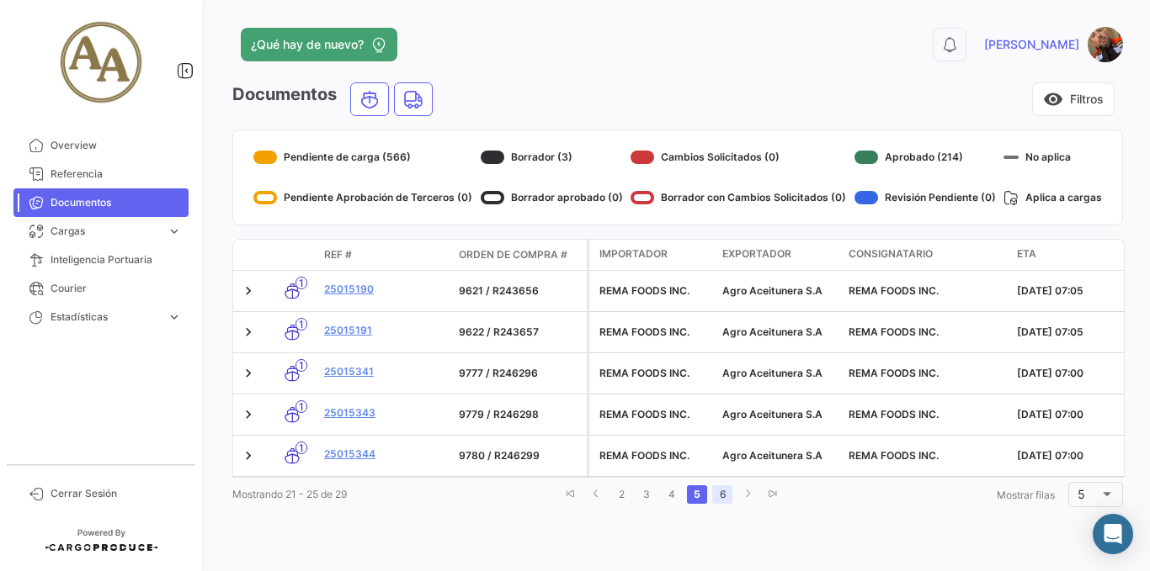
click at [720, 504] on link "6" at bounding box center [722, 495] width 20 height 19
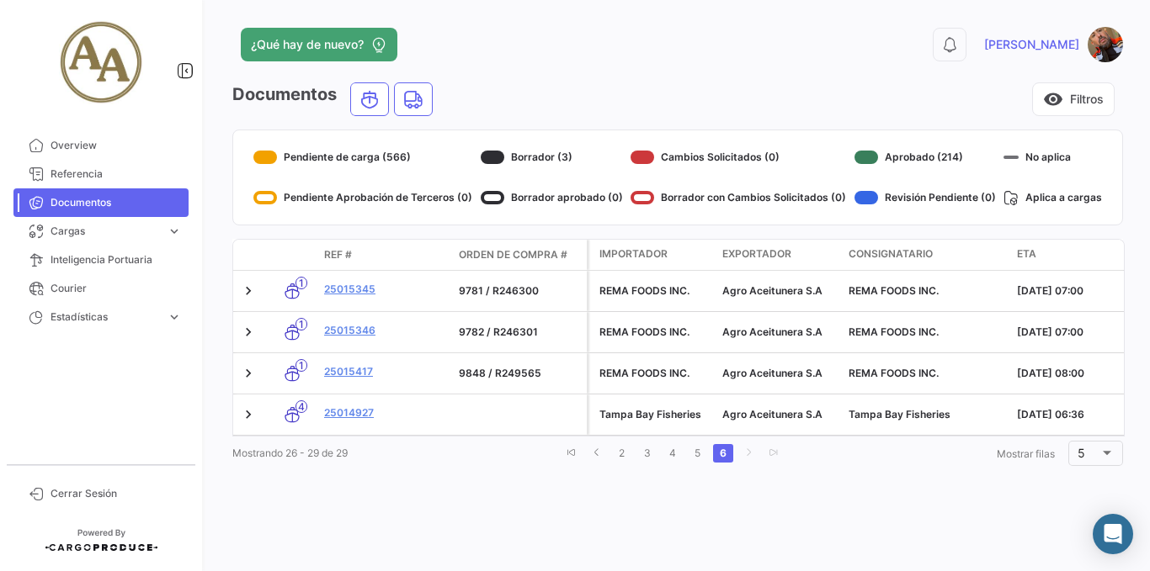
click at [745, 458] on icon "go to next page" at bounding box center [748, 453] width 10 height 10
click at [752, 458] on icon "go to next page" at bounding box center [748, 453] width 10 height 10
